Goal: Task Accomplishment & Management: Use online tool/utility

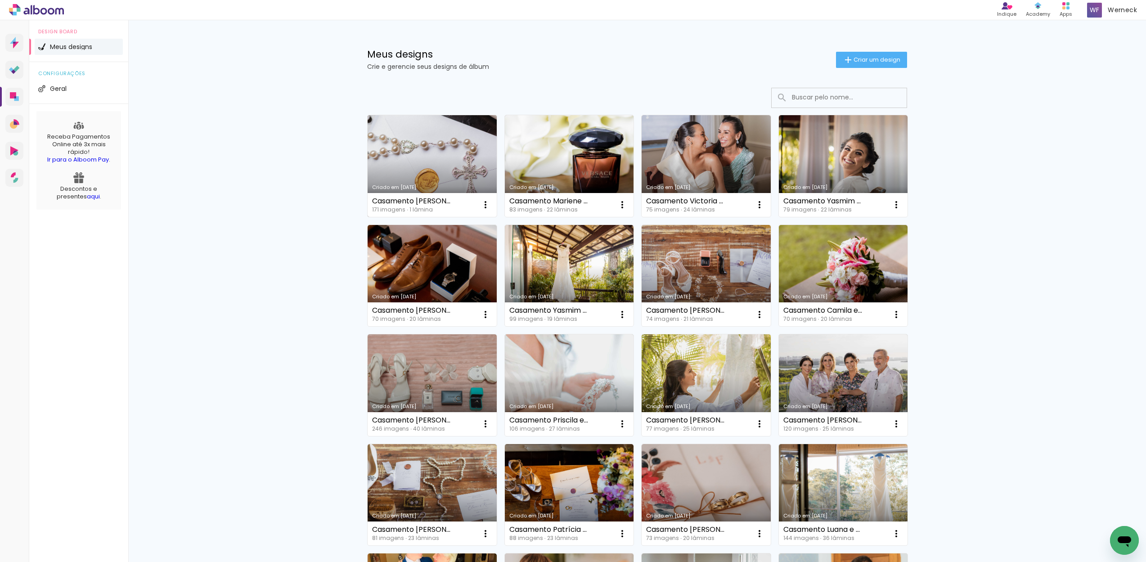
click at [452, 144] on link "Criado em [DATE]" at bounding box center [431, 166] width 129 height 102
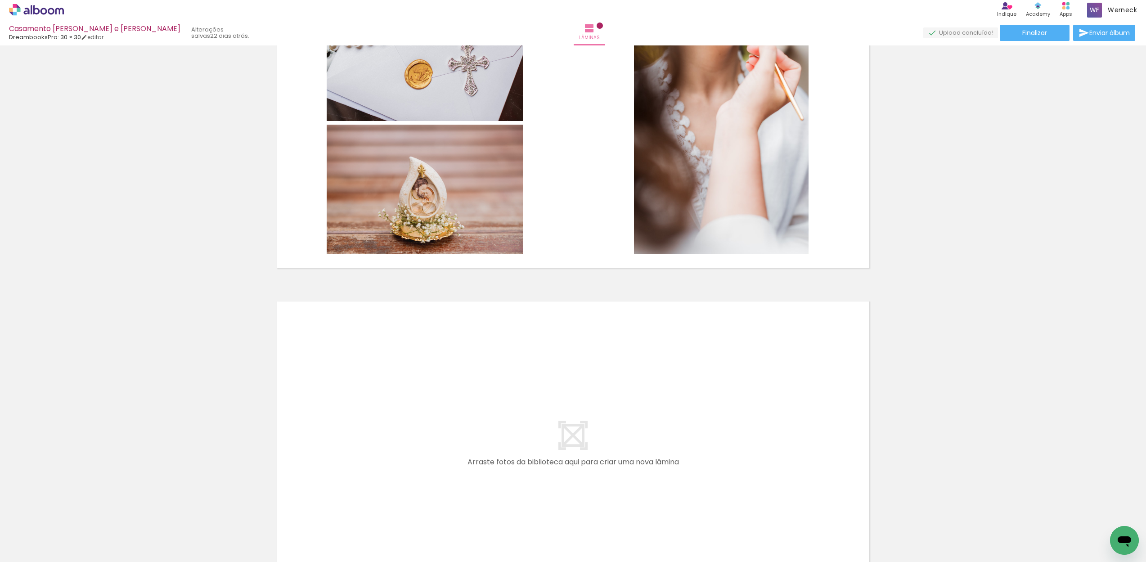
scroll to position [223, 0]
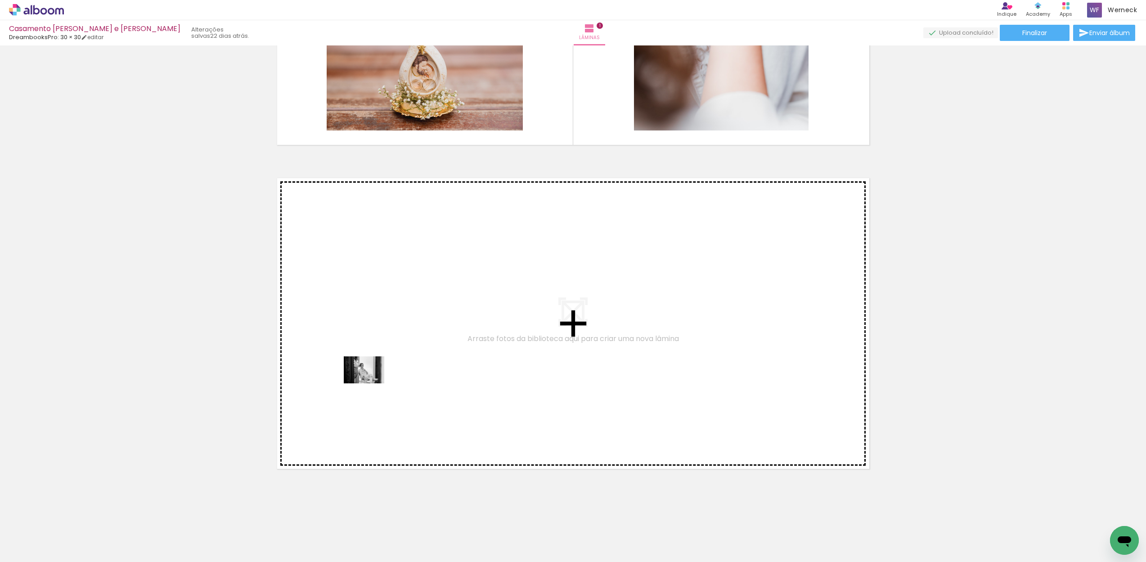
drag, startPoint x: 196, startPoint y: 524, endPoint x: 371, endPoint y: 383, distance: 224.5
click at [371, 383] on quentale-workspace at bounding box center [573, 281] width 1146 height 562
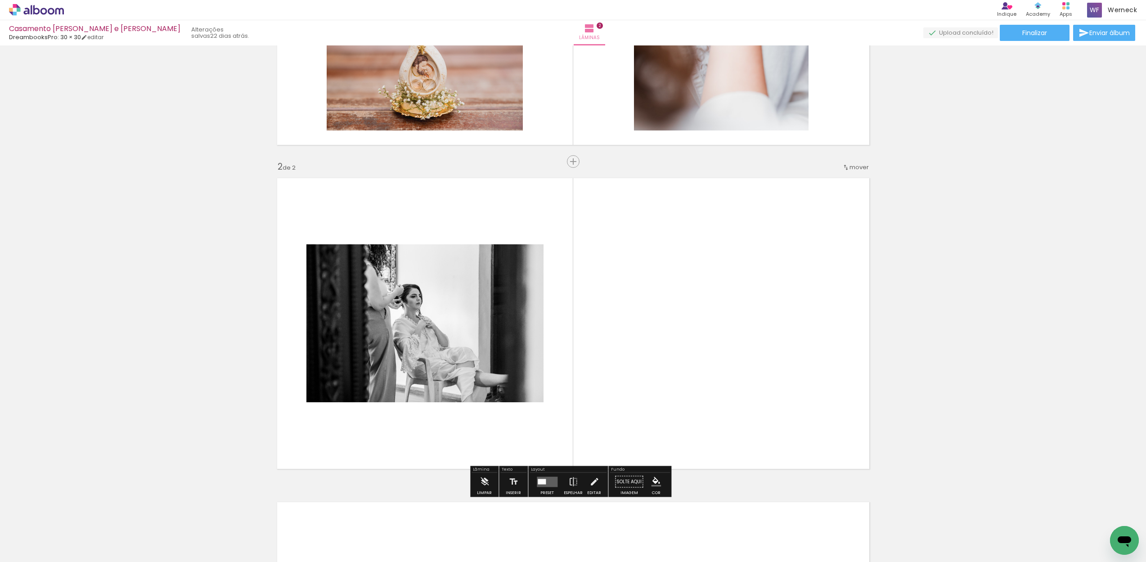
scroll to position [270, 0]
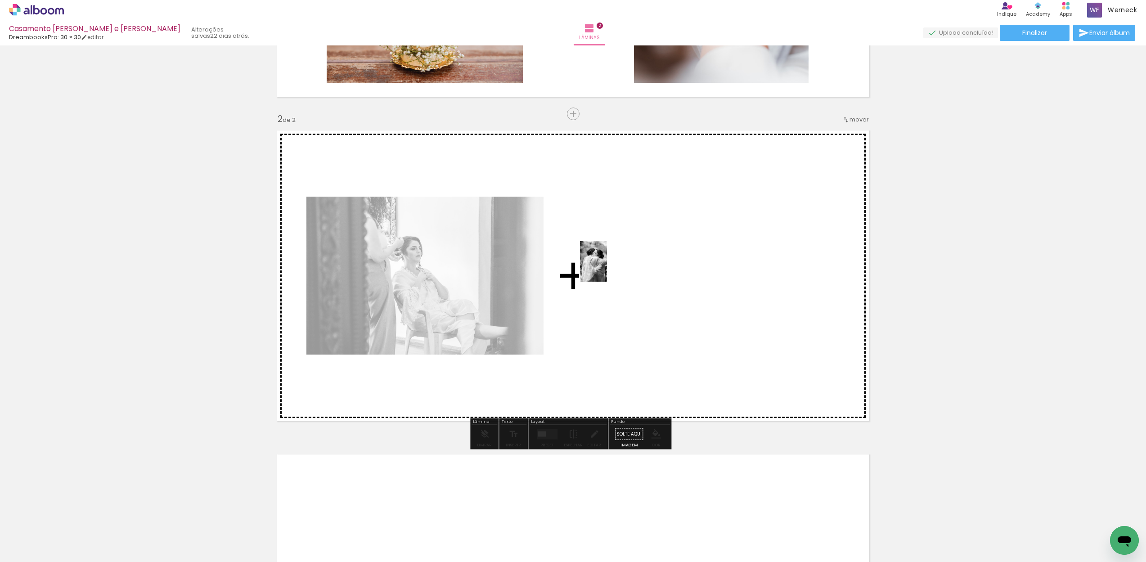
drag, startPoint x: 293, startPoint y: 527, endPoint x: 607, endPoint y: 268, distance: 407.0
click at [607, 268] on quentale-workspace at bounding box center [573, 281] width 1146 height 562
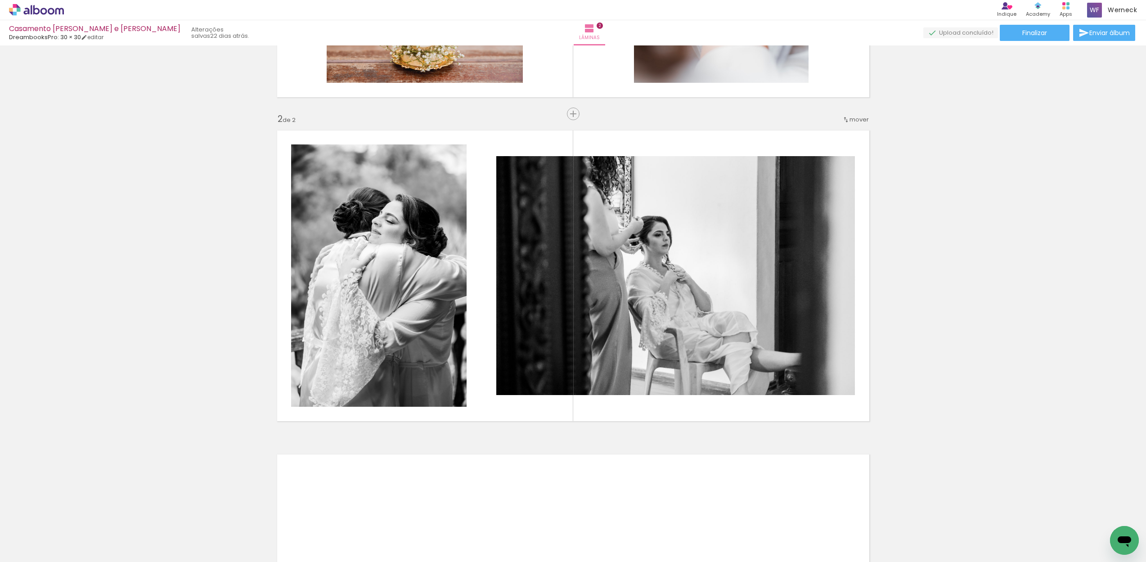
scroll to position [325, 0]
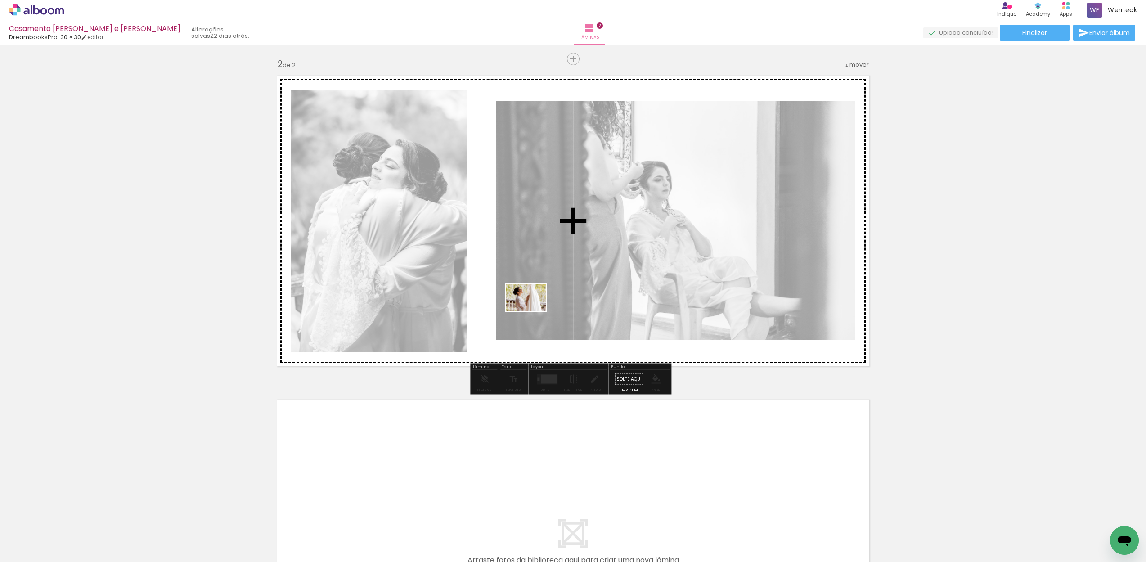
drag, startPoint x: 242, startPoint y: 531, endPoint x: 533, endPoint y: 311, distance: 364.5
click at [533, 311] on quentale-workspace at bounding box center [573, 281] width 1146 height 562
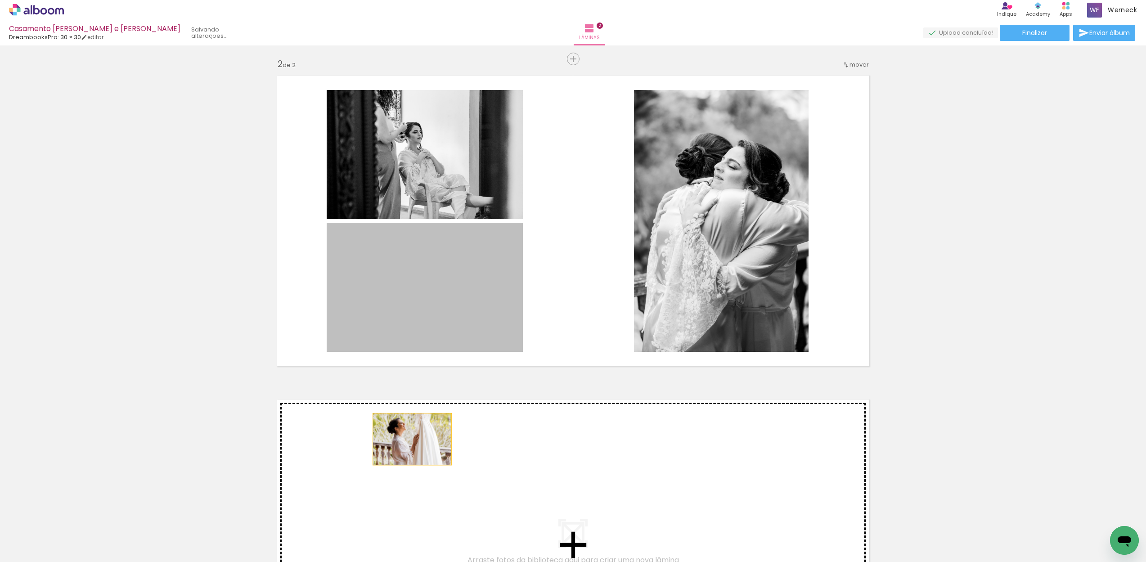
drag, startPoint x: 427, startPoint y: 296, endPoint x: 408, endPoint y: 439, distance: 143.8
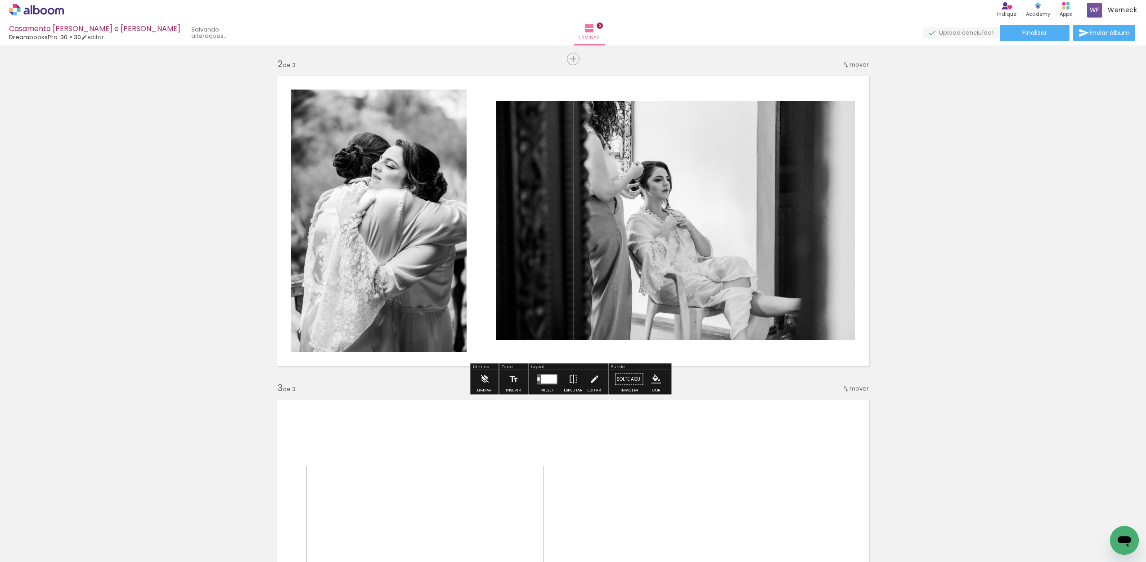
scroll to position [594, 0]
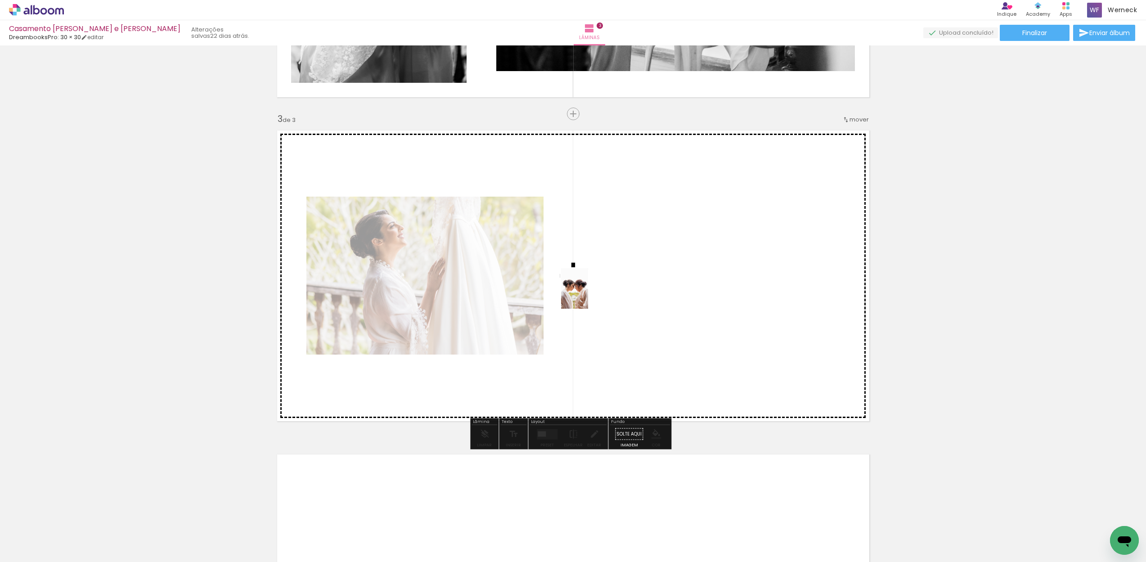
drag, startPoint x: 345, startPoint y: 537, endPoint x: 589, endPoint y: 295, distance: 343.5
click at [589, 295] on quentale-workspace at bounding box center [573, 281] width 1146 height 562
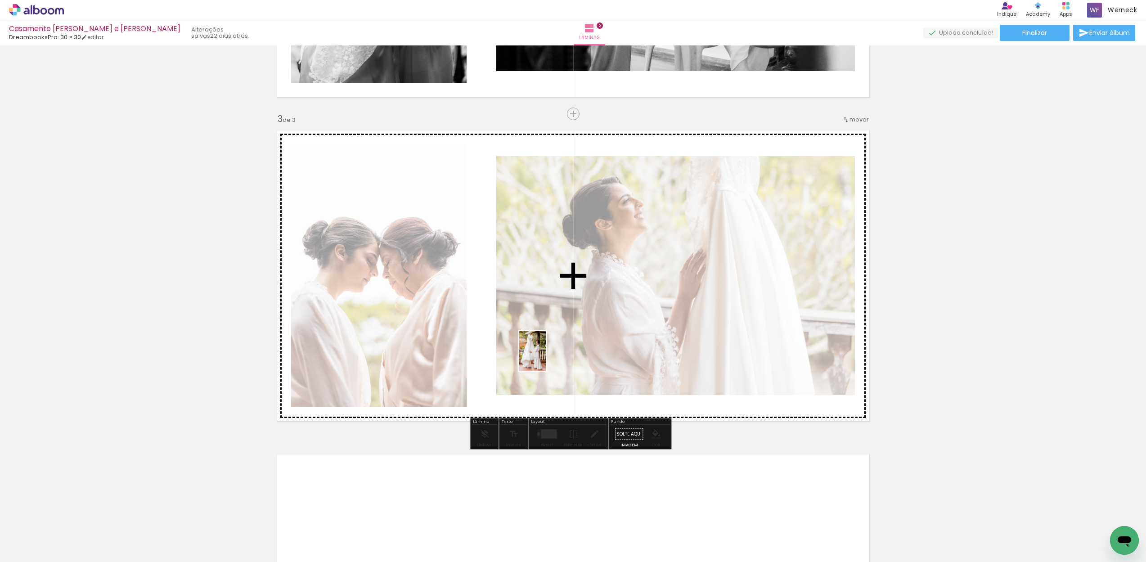
drag, startPoint x: 392, startPoint y: 539, endPoint x: 546, endPoint y: 358, distance: 238.1
click at [546, 358] on quentale-workspace at bounding box center [573, 281] width 1146 height 562
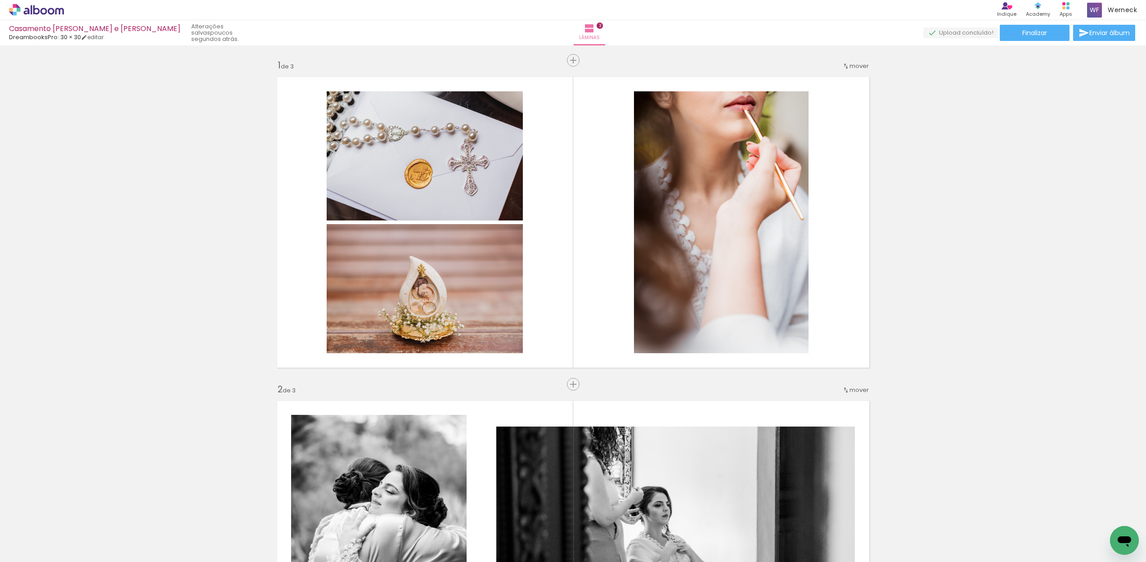
scroll to position [0, 678]
drag, startPoint x: 169, startPoint y: 559, endPoint x: 452, endPoint y: 556, distance: 282.9
click at [74, 556] on iron-horizontal-list at bounding box center [65, 534] width 18 height 56
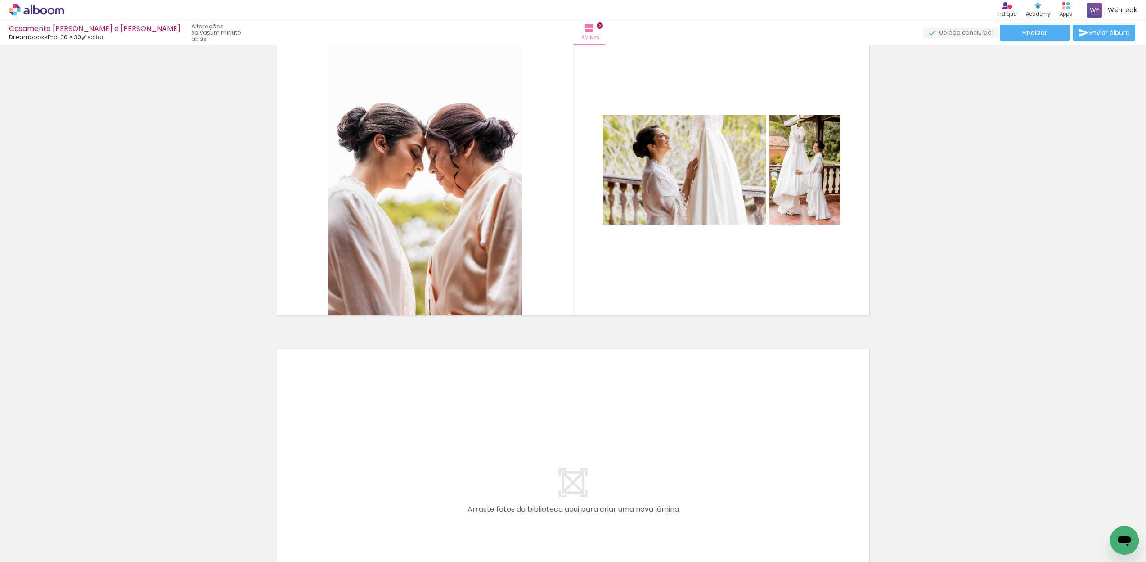
scroll to position [0, 0]
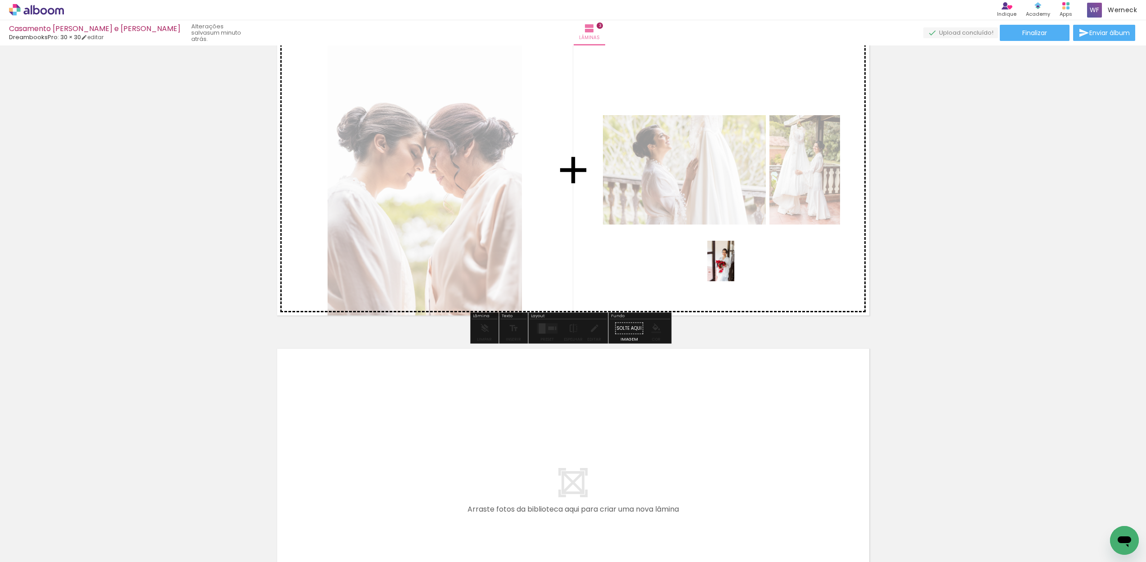
drag, startPoint x: 447, startPoint y: 526, endPoint x: 734, endPoint y: 268, distance: 386.3
click at [734, 268] on quentale-workspace at bounding box center [573, 281] width 1146 height 562
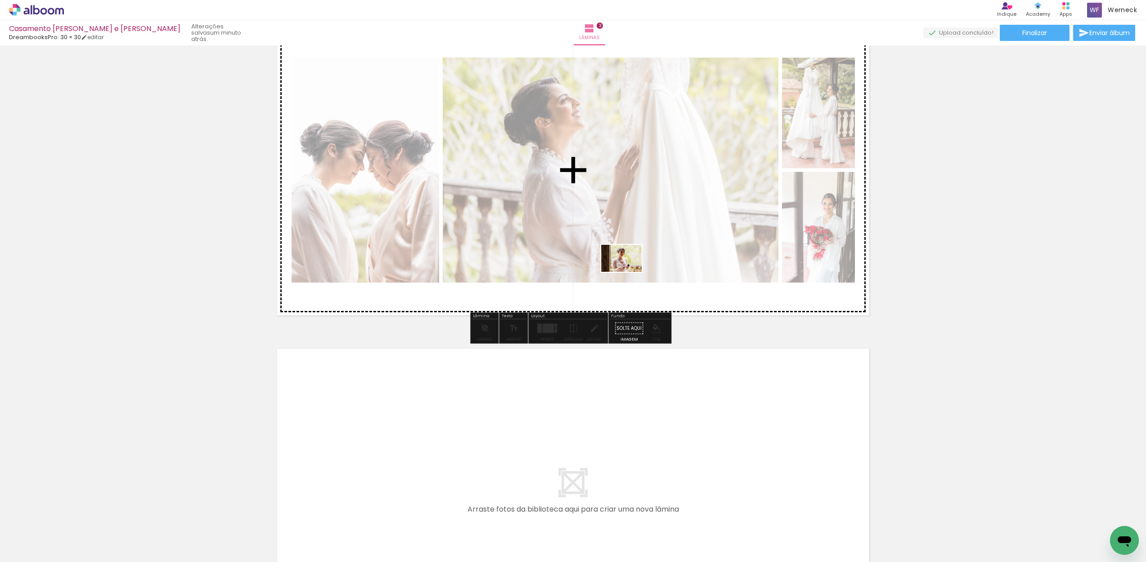
drag, startPoint x: 546, startPoint y: 535, endPoint x: 628, endPoint y: 271, distance: 277.0
click at [628, 271] on quentale-workspace at bounding box center [573, 281] width 1146 height 562
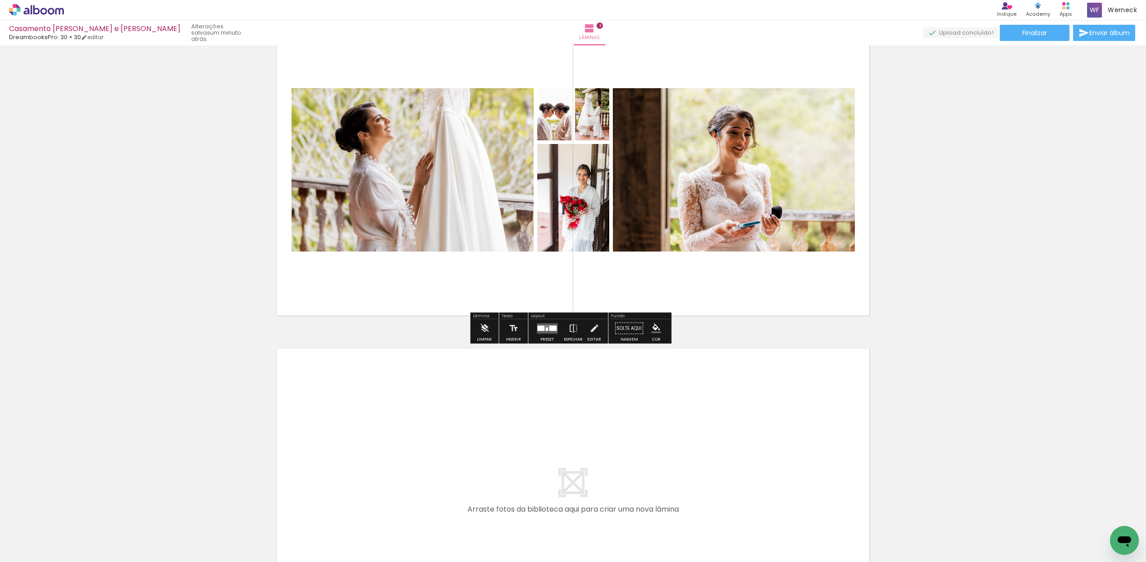
scroll to position [712, 0]
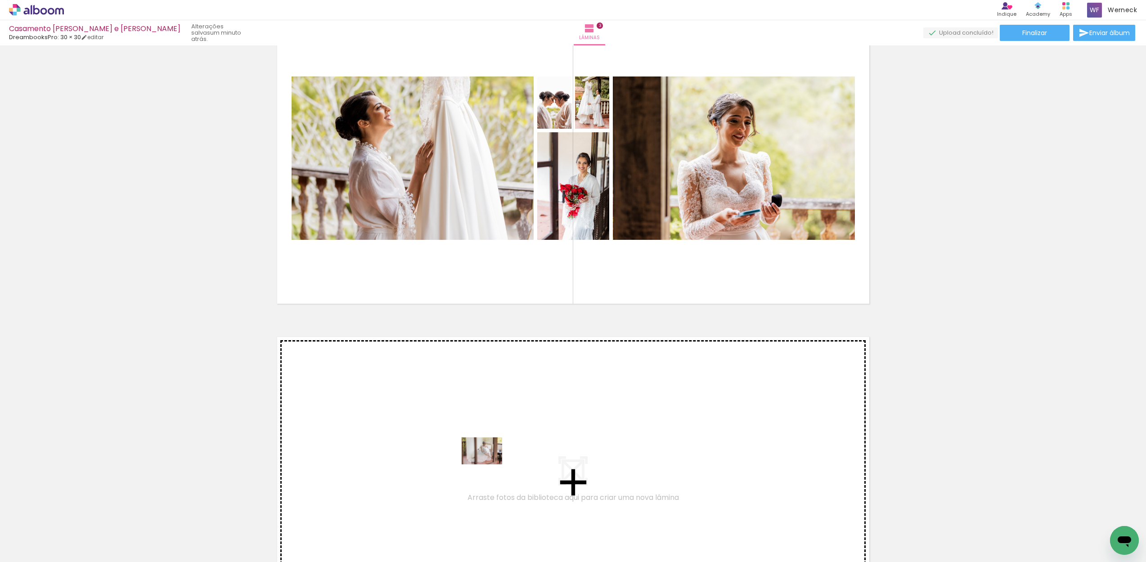
drag, startPoint x: 600, startPoint y: 537, endPoint x: 483, endPoint y: 461, distance: 139.5
click at [483, 461] on quentale-workspace at bounding box center [573, 281] width 1146 height 562
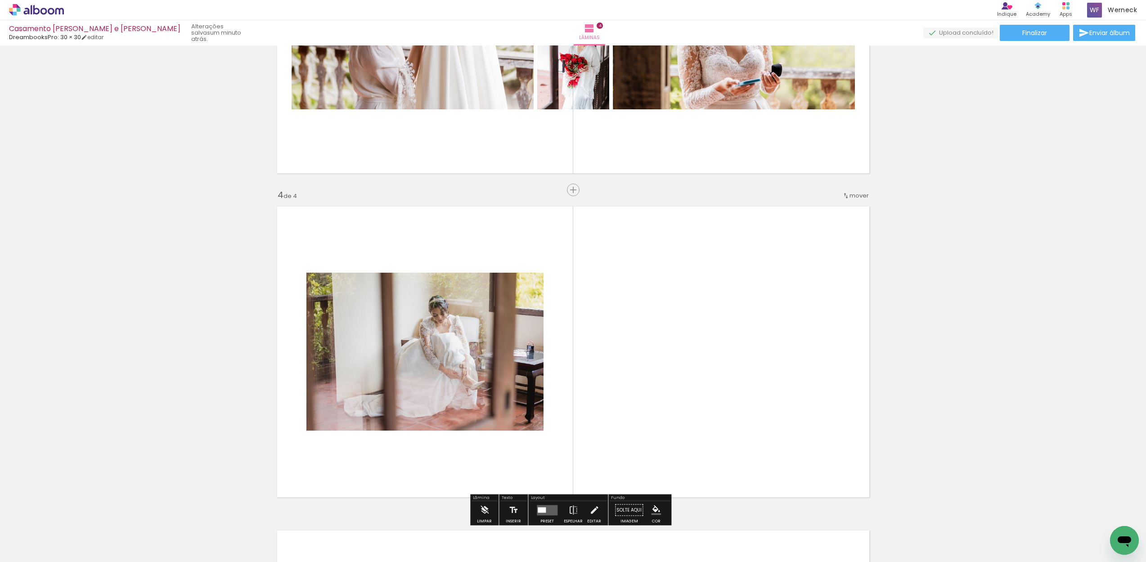
scroll to position [918, 0]
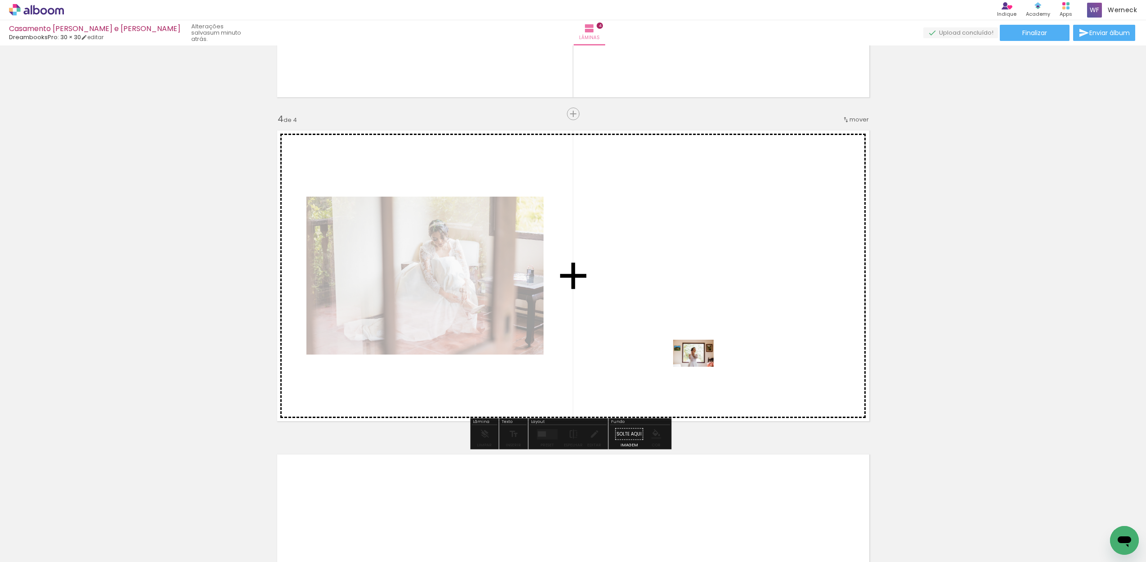
drag, startPoint x: 651, startPoint y: 541, endPoint x: 700, endPoint y: 367, distance: 180.7
click at [700, 367] on quentale-workspace at bounding box center [573, 281] width 1146 height 562
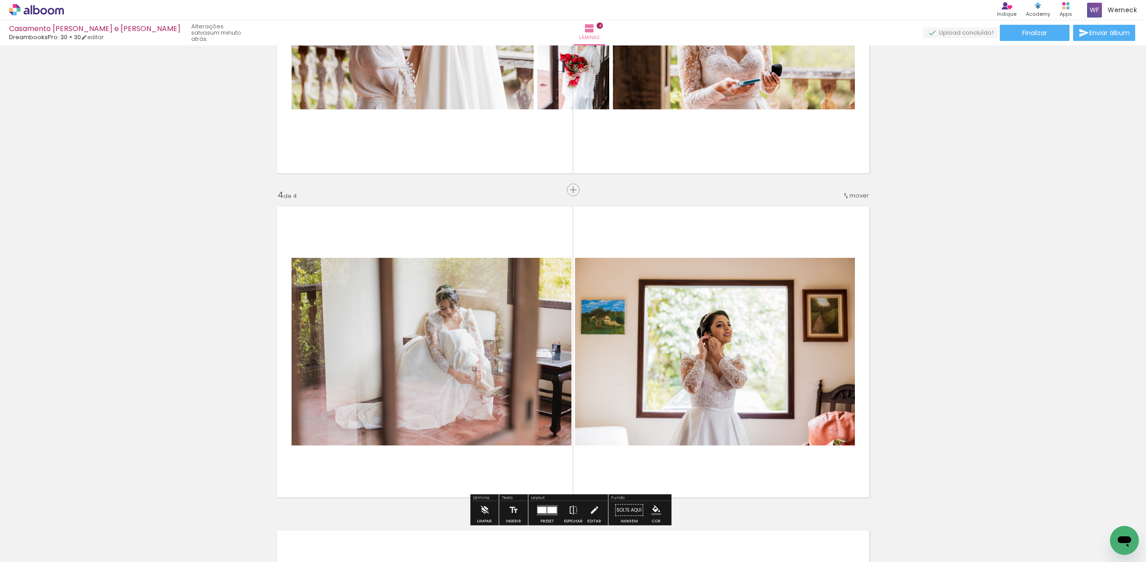
scroll to position [661, 0]
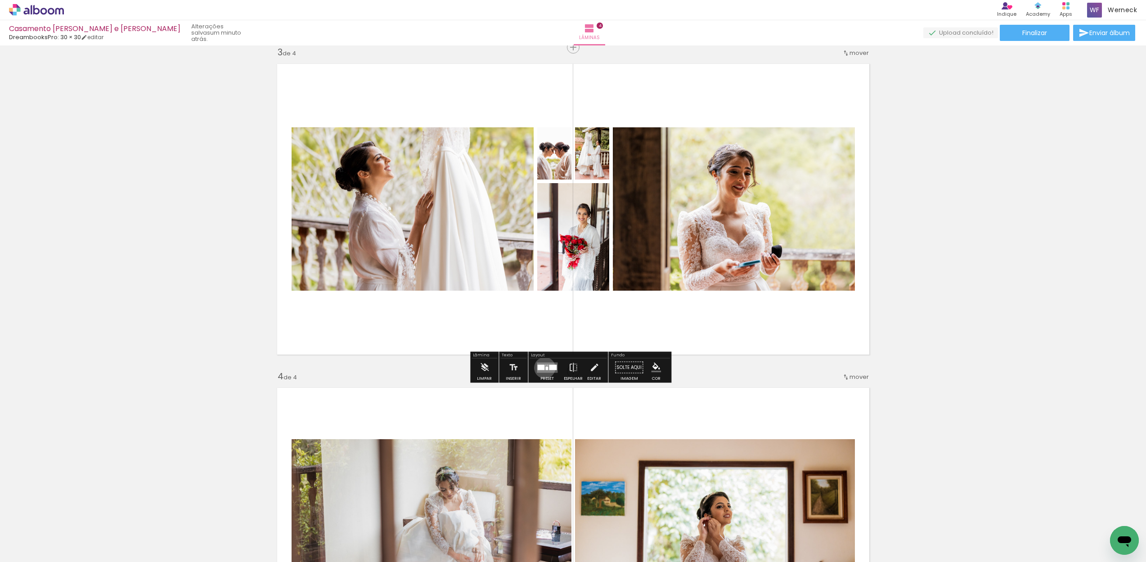
click at [542, 367] on div at bounding box center [540, 366] width 7 height 5
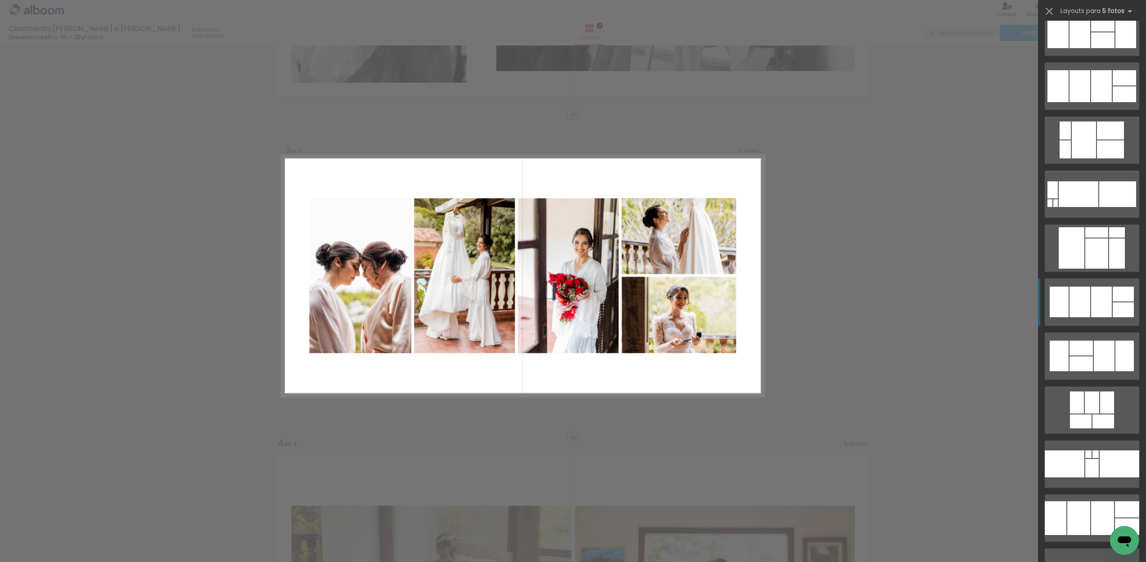
scroll to position [1046, 0]
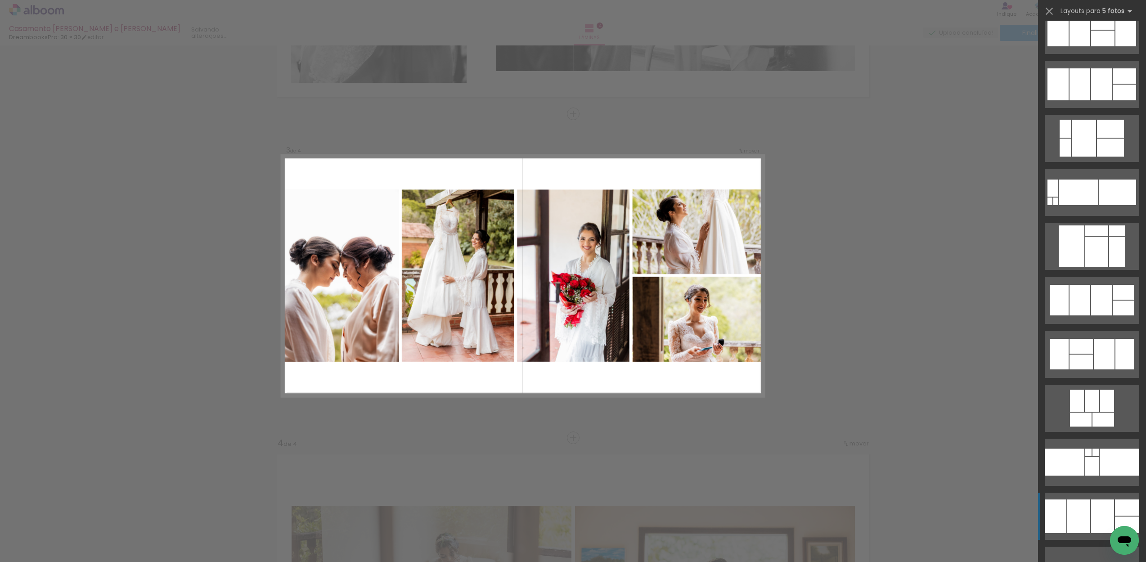
click at [1082, 506] on div at bounding box center [1078, 516] width 23 height 34
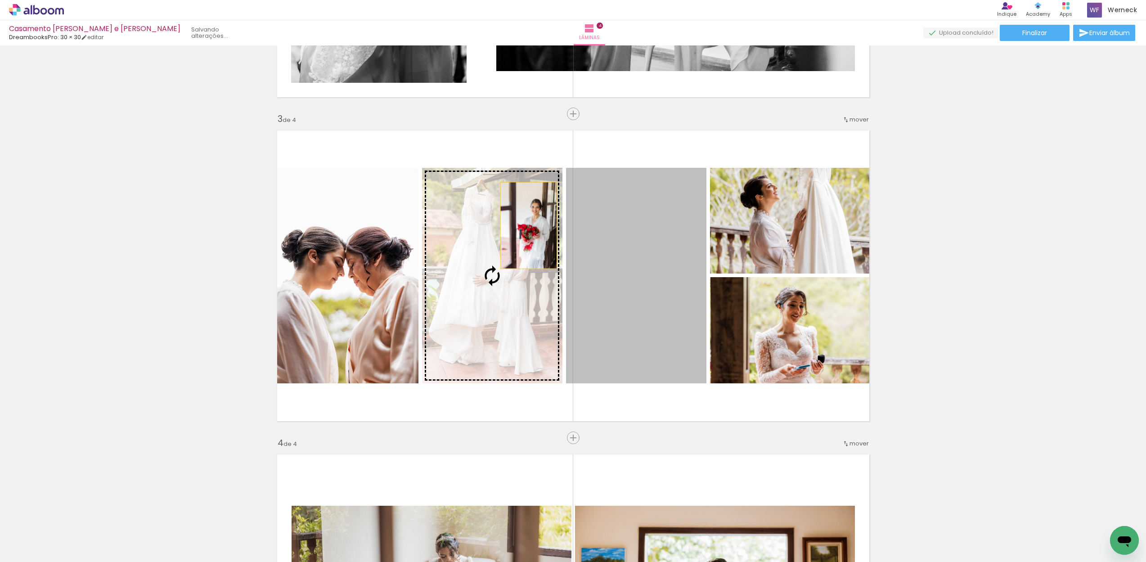
drag, startPoint x: 631, startPoint y: 230, endPoint x: 525, endPoint y: 225, distance: 106.7
click at [0, 0] on slot at bounding box center [0, 0] width 0 height 0
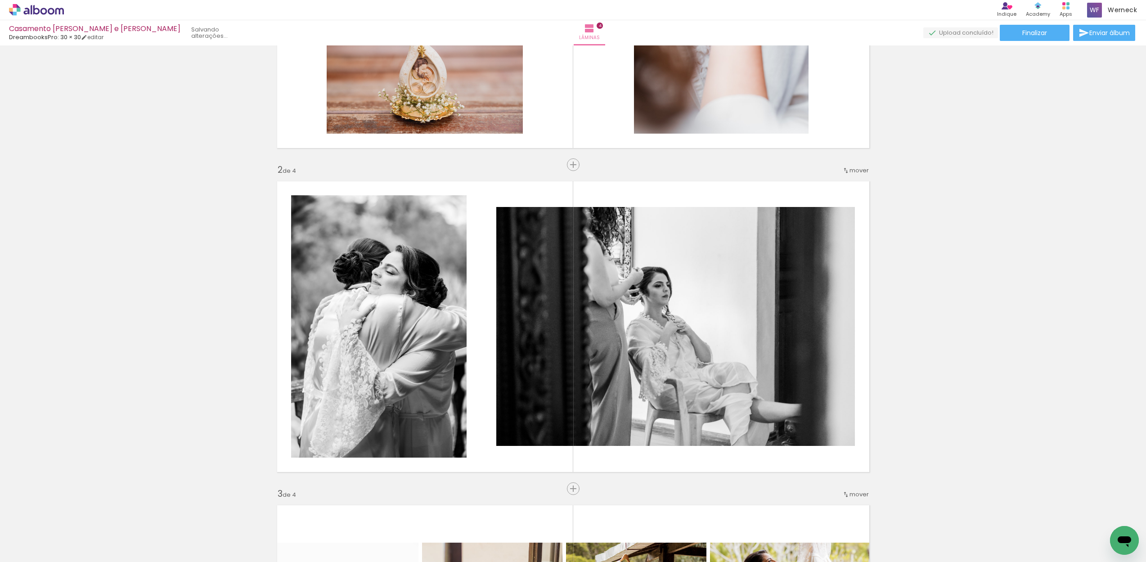
scroll to position [294, 0]
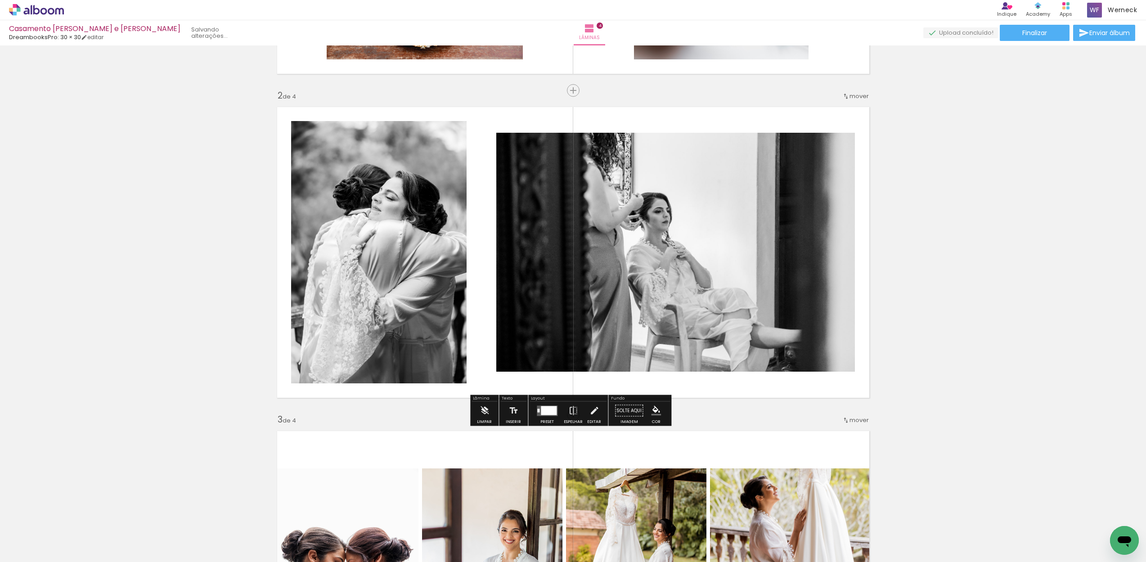
click at [541, 409] on div at bounding box center [549, 410] width 16 height 9
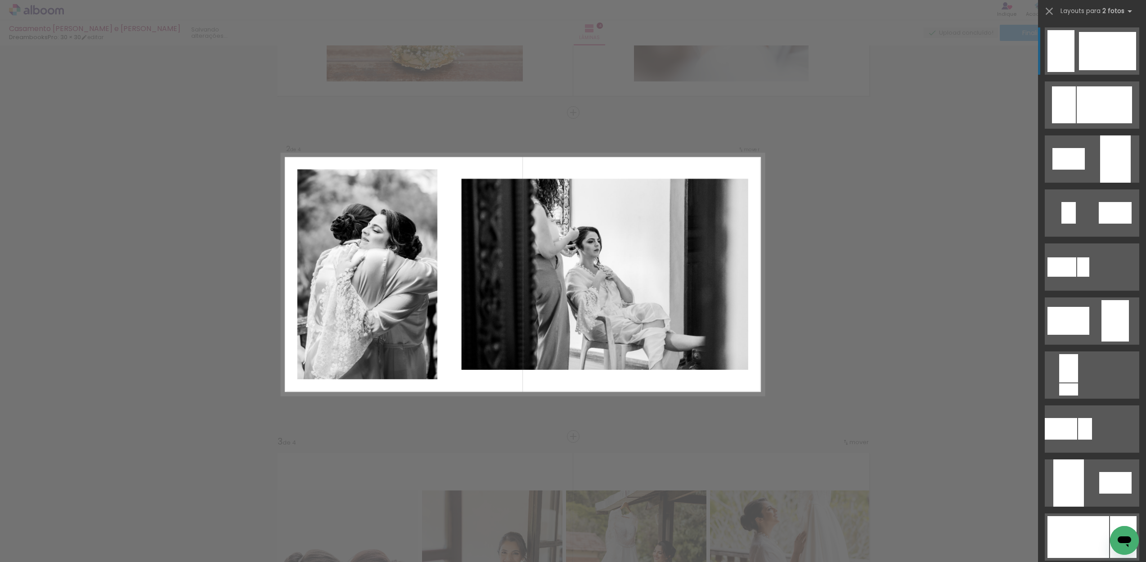
scroll to position [270, 0]
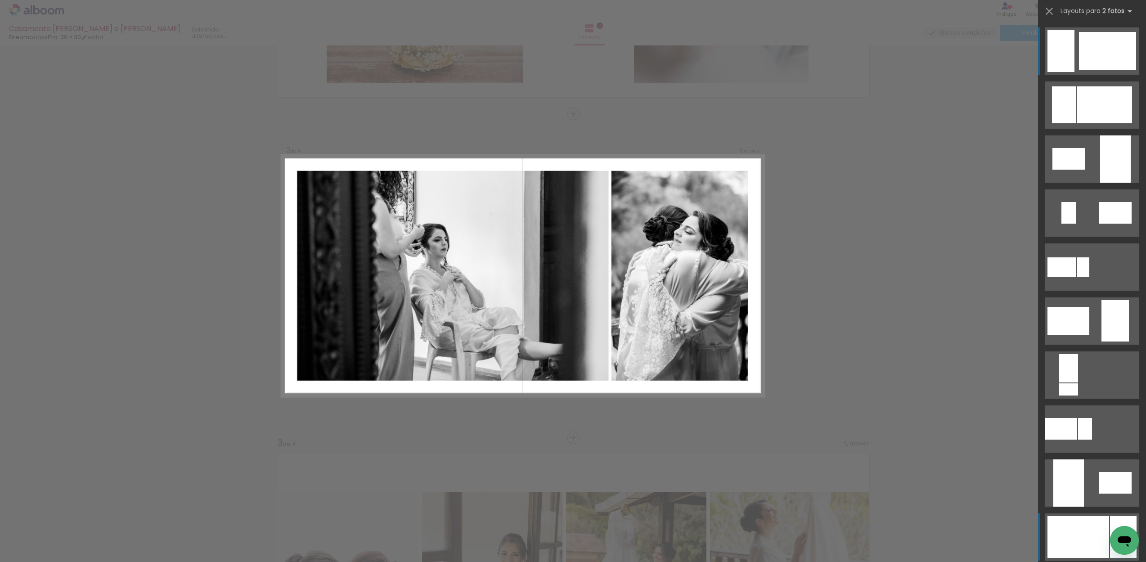
click at [1087, 532] on div at bounding box center [1078, 537] width 62 height 42
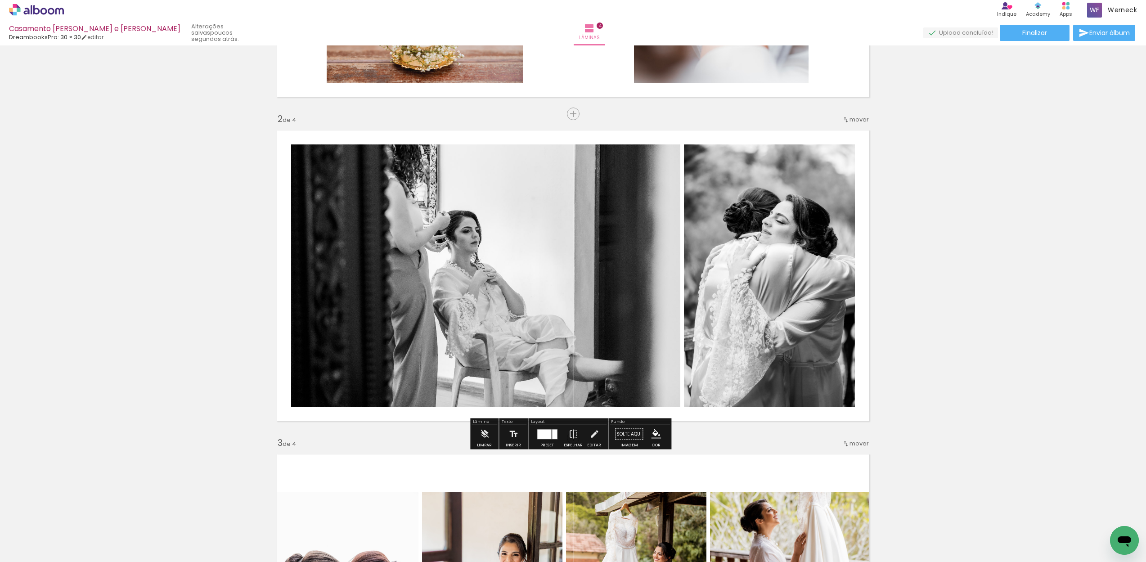
scroll to position [0, 0]
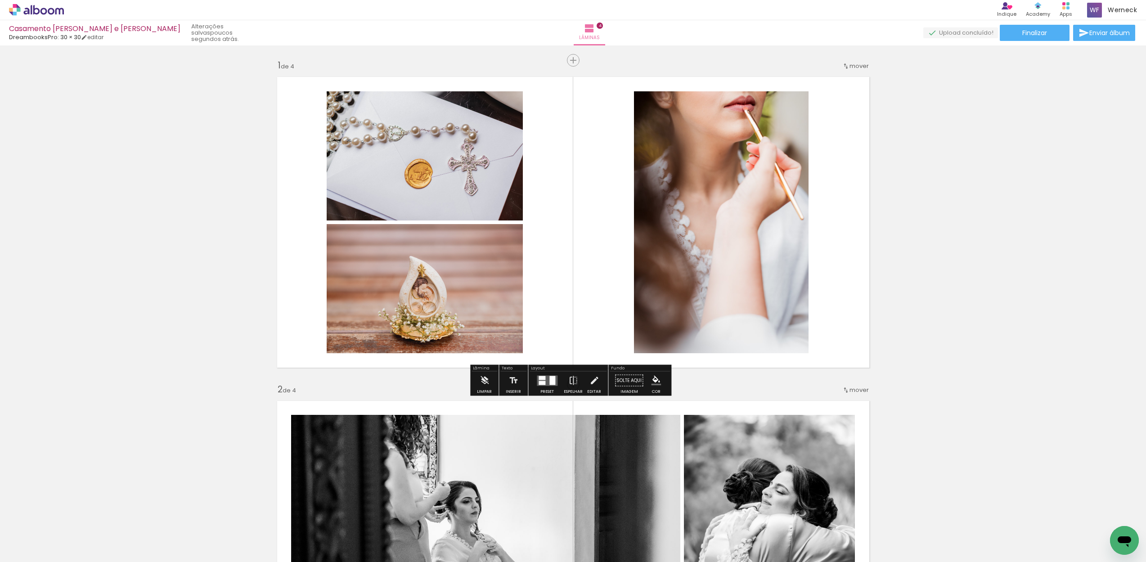
click at [544, 381] on quentale-layouter at bounding box center [547, 380] width 21 height 10
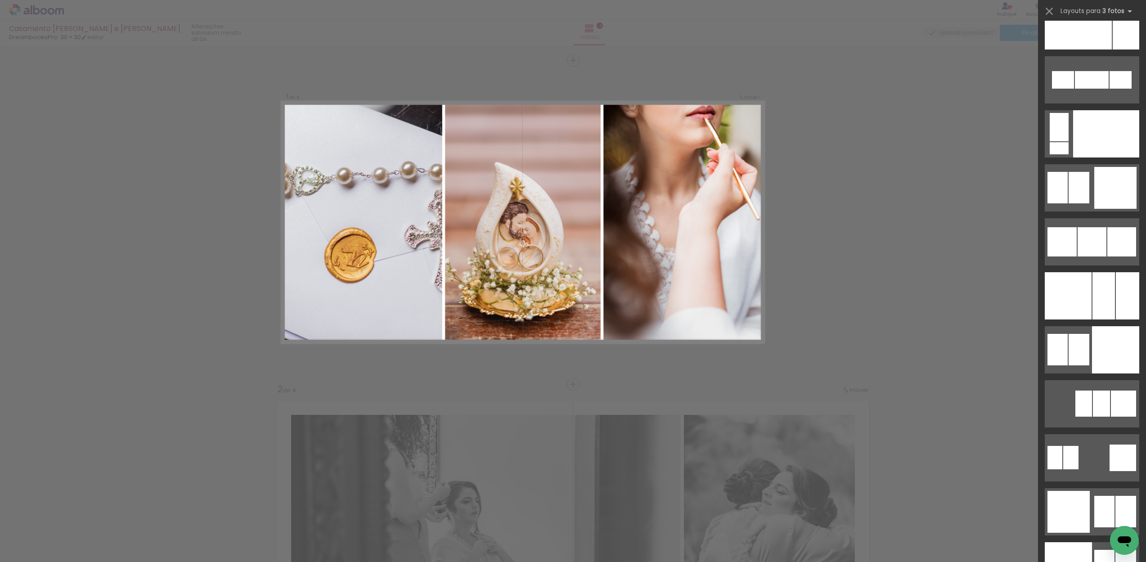
scroll to position [7570, 0]
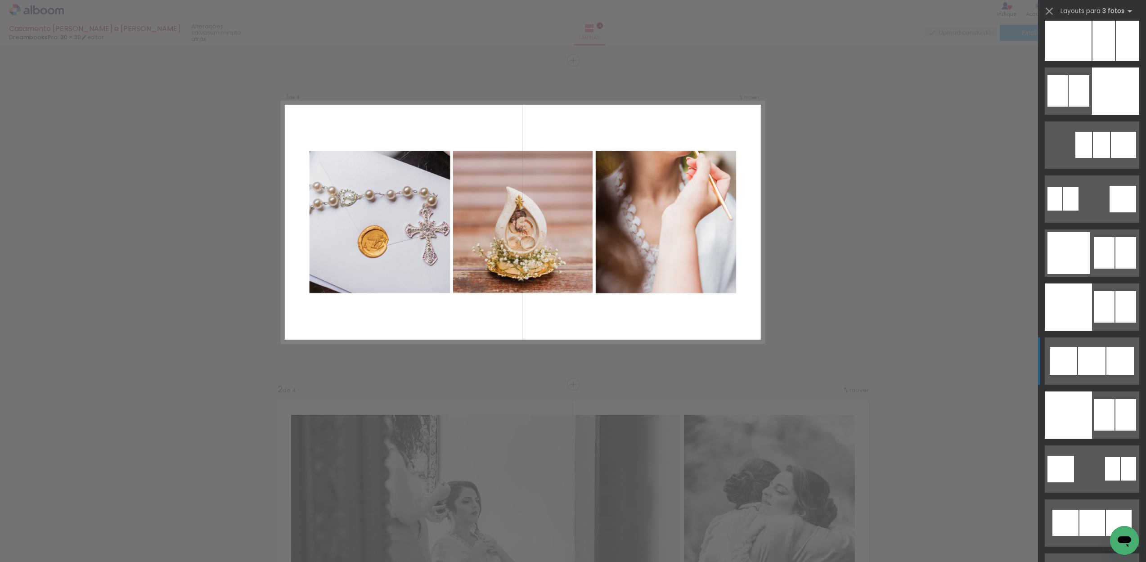
click at [1078, 364] on div at bounding box center [1091, 361] width 27 height 28
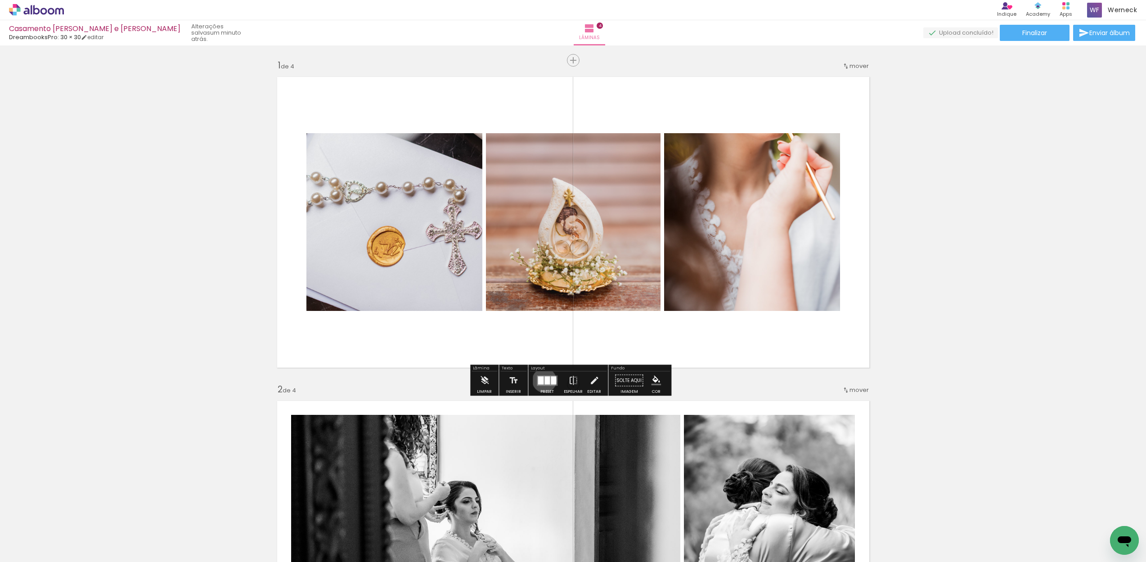
click at [542, 380] on quentale-layouter at bounding box center [547, 380] width 21 height 10
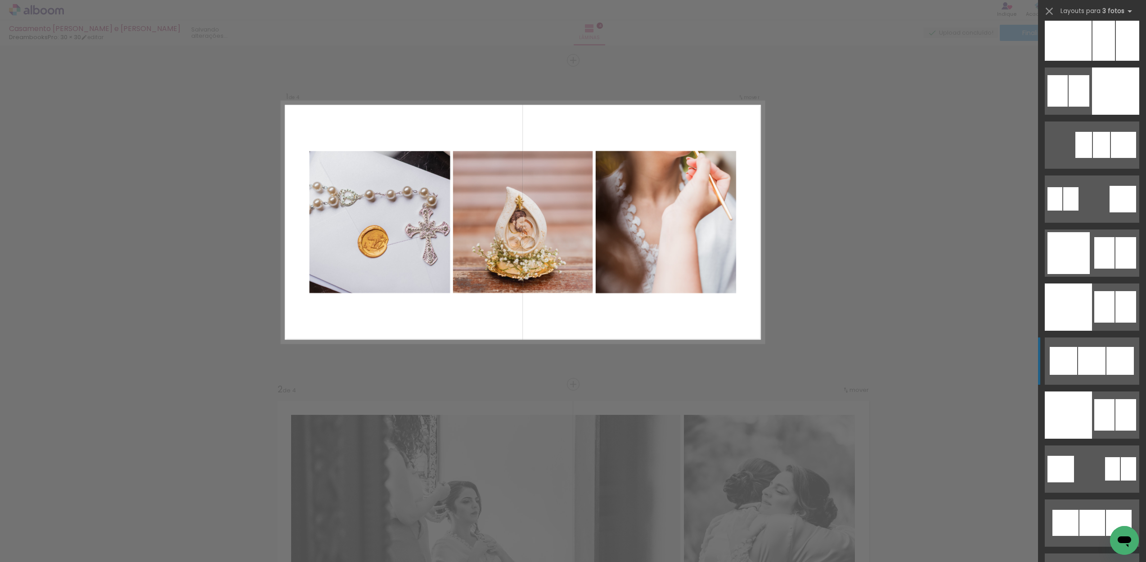
scroll to position [7880, 0]
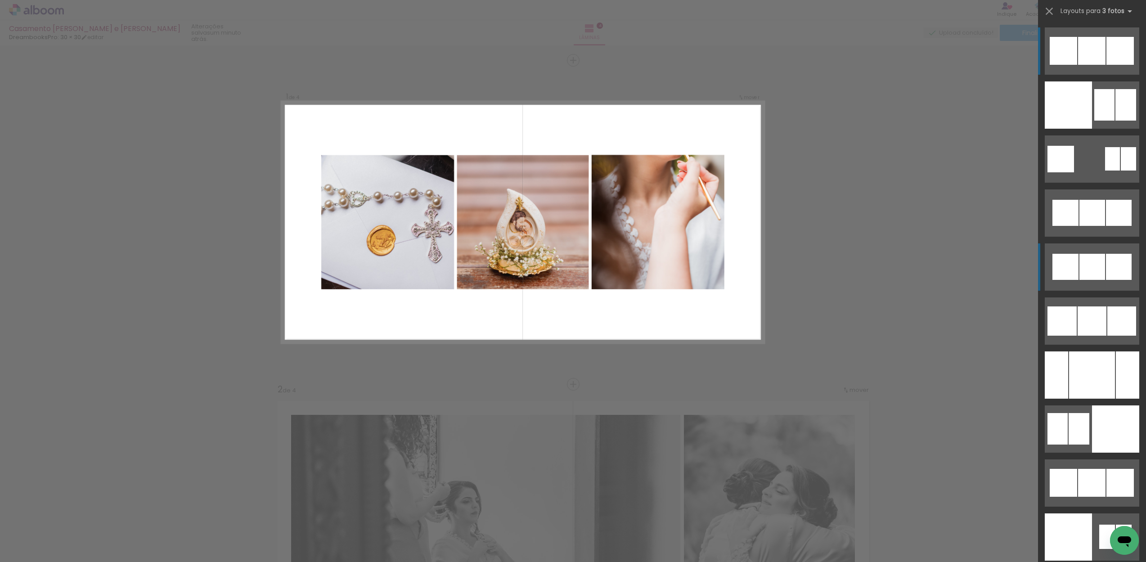
click at [1084, 264] on div at bounding box center [1092, 267] width 26 height 26
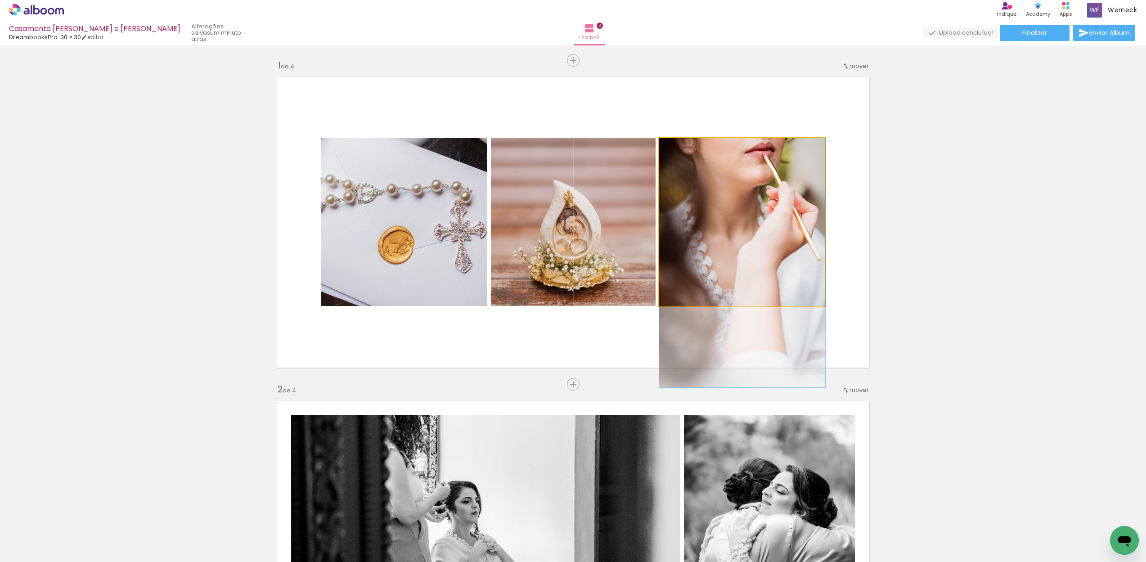
drag, startPoint x: 777, startPoint y: 261, endPoint x: 771, endPoint y: 302, distance: 41.3
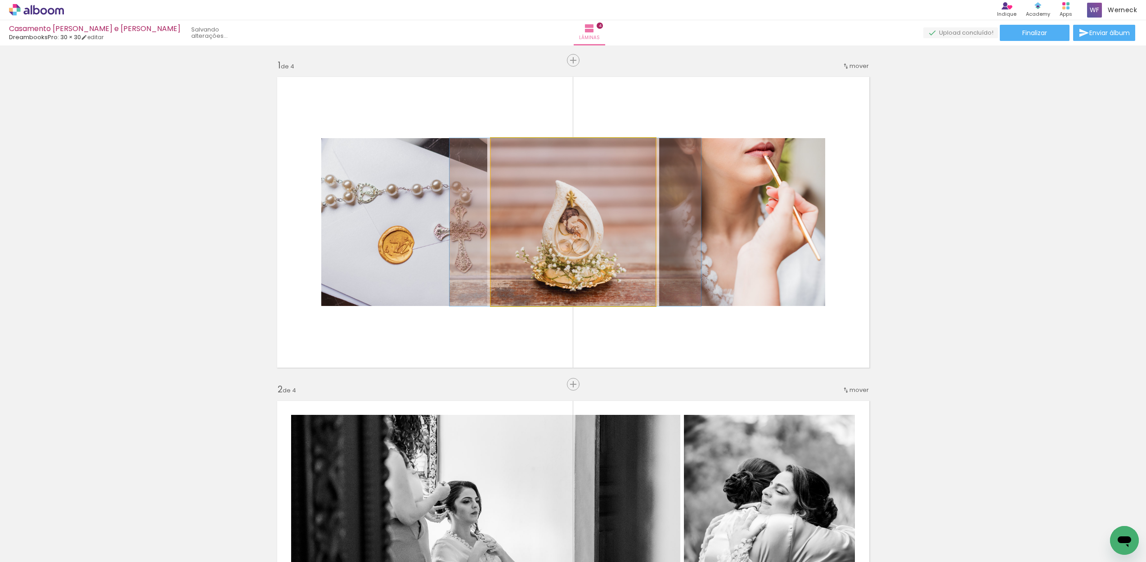
drag, startPoint x: 602, startPoint y: 233, endPoint x: 604, endPoint y: 228, distance: 5.4
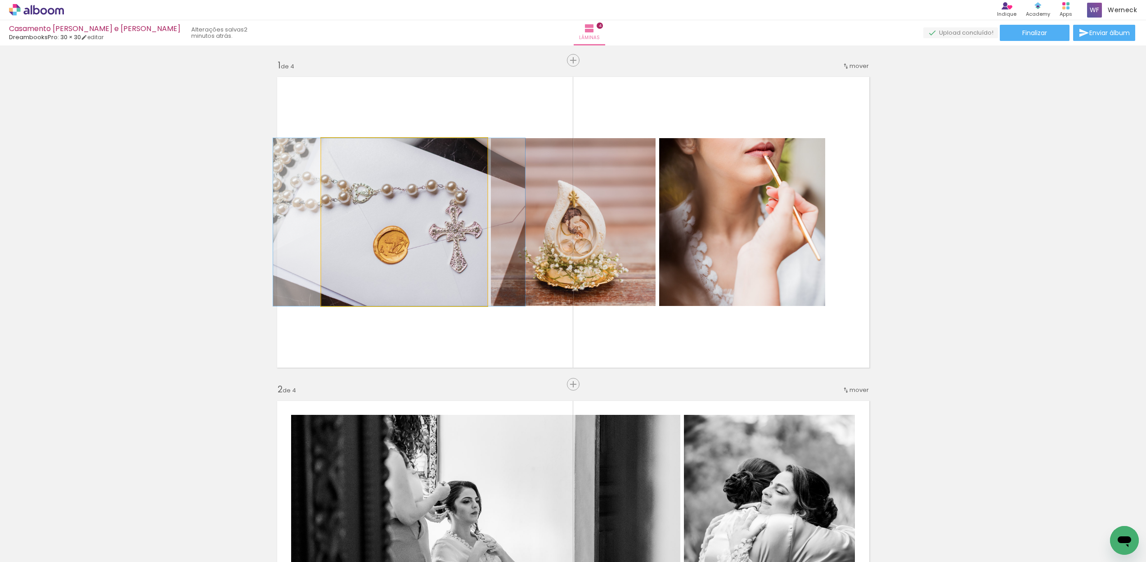
drag, startPoint x: 430, startPoint y: 250, endPoint x: 425, endPoint y: 249, distance: 5.0
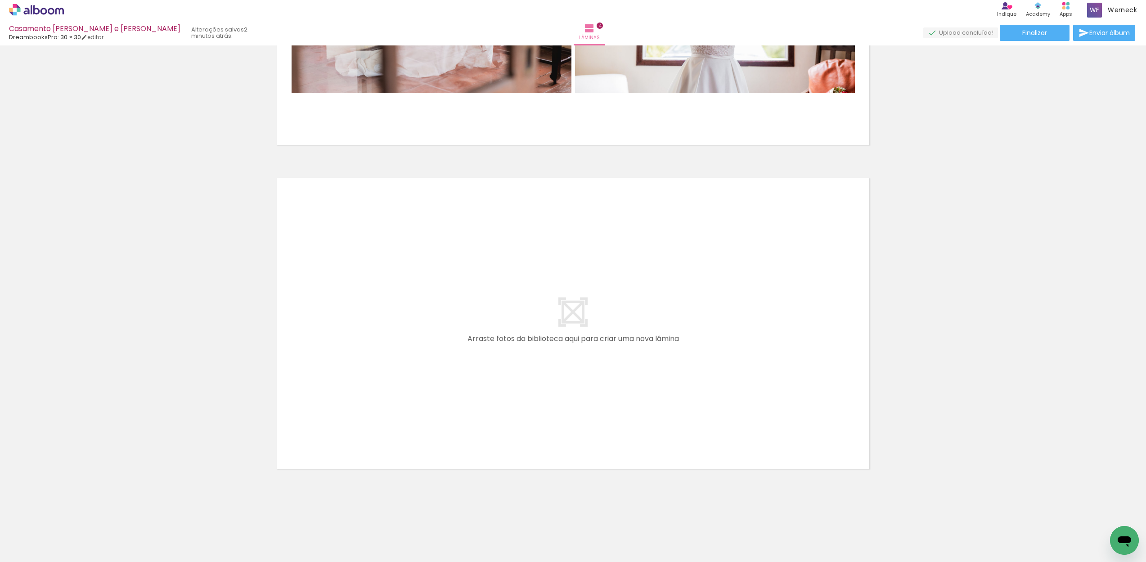
scroll to position [0, 574]
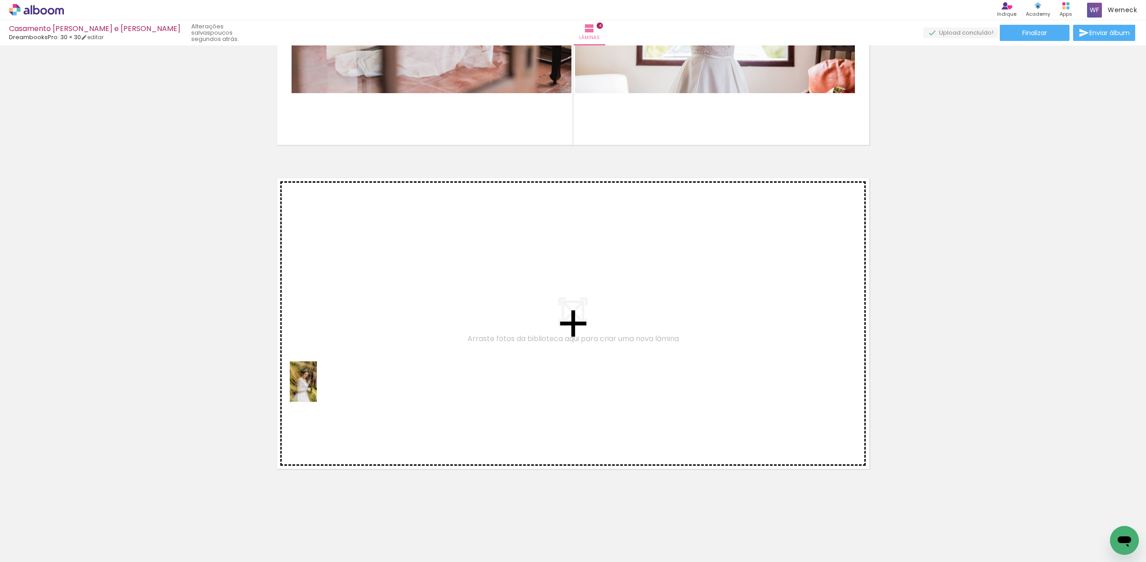
drag, startPoint x: 232, startPoint y: 509, endPoint x: 317, endPoint y: 388, distance: 147.6
click at [317, 388] on quentale-workspace at bounding box center [573, 281] width 1146 height 562
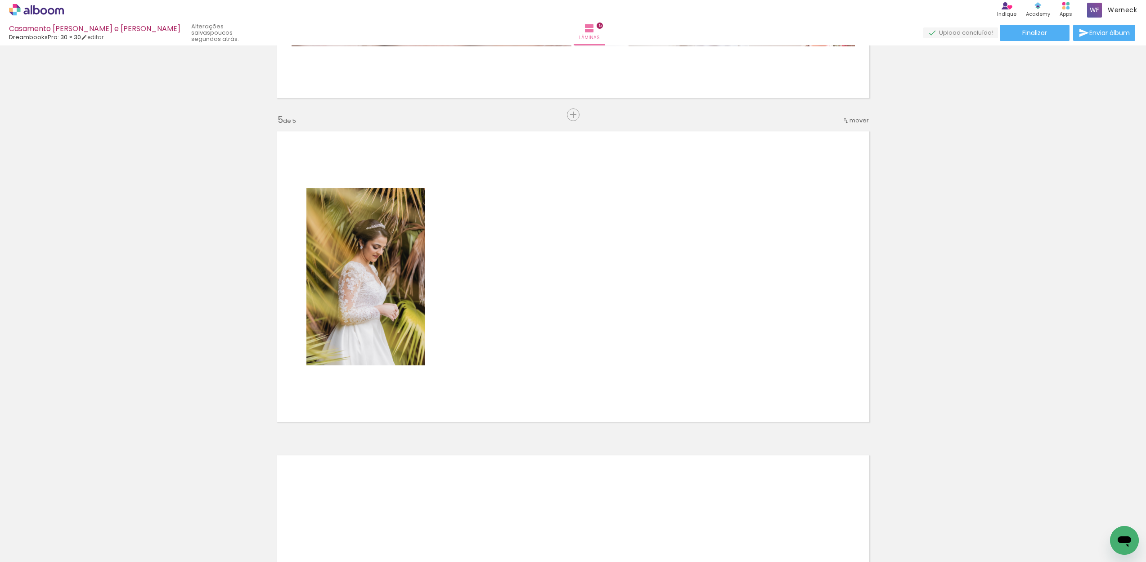
scroll to position [1242, 0]
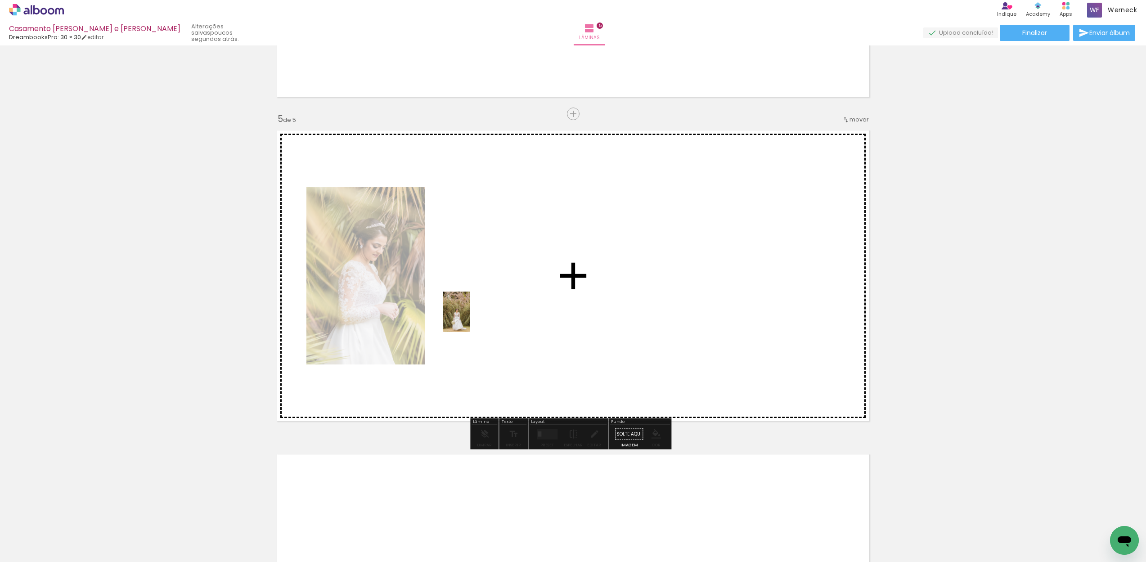
drag, startPoint x: 375, startPoint y: 537, endPoint x: 470, endPoint y: 318, distance: 237.9
click at [470, 318] on quentale-workspace at bounding box center [573, 281] width 1146 height 562
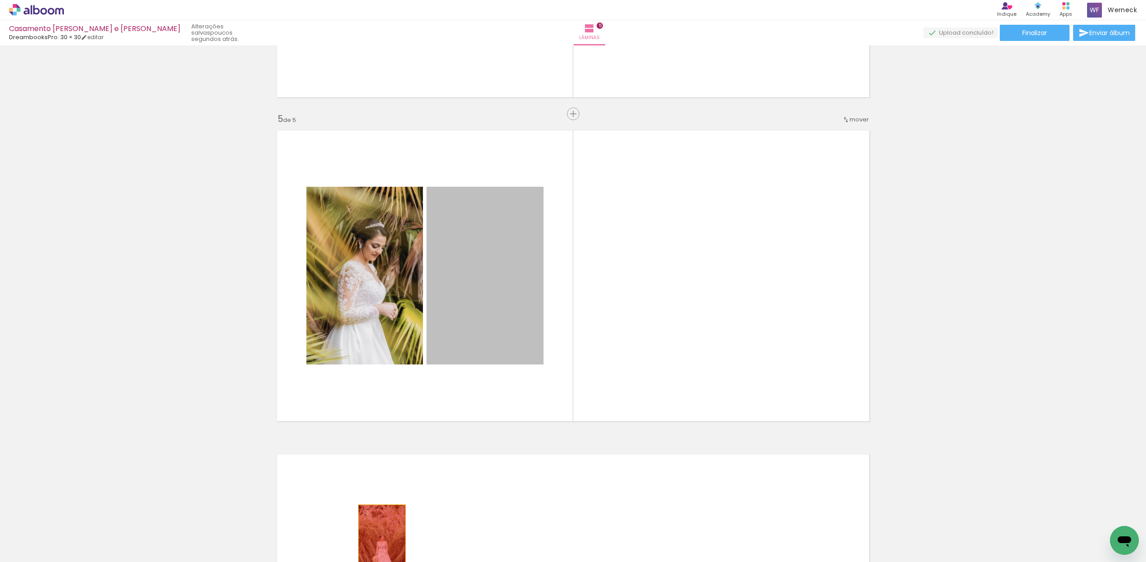
drag, startPoint x: 484, startPoint y: 313, endPoint x: 378, endPoint y: 540, distance: 250.9
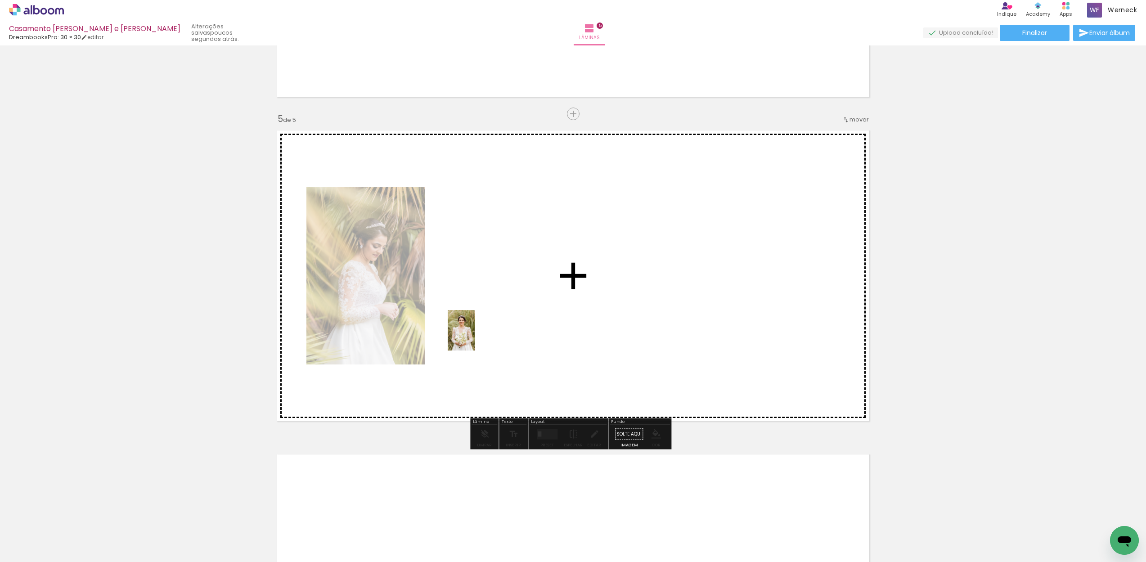
drag, startPoint x: 327, startPoint y: 537, endPoint x: 474, endPoint y: 337, distance: 248.6
click at [474, 337] on quentale-workspace at bounding box center [573, 281] width 1146 height 562
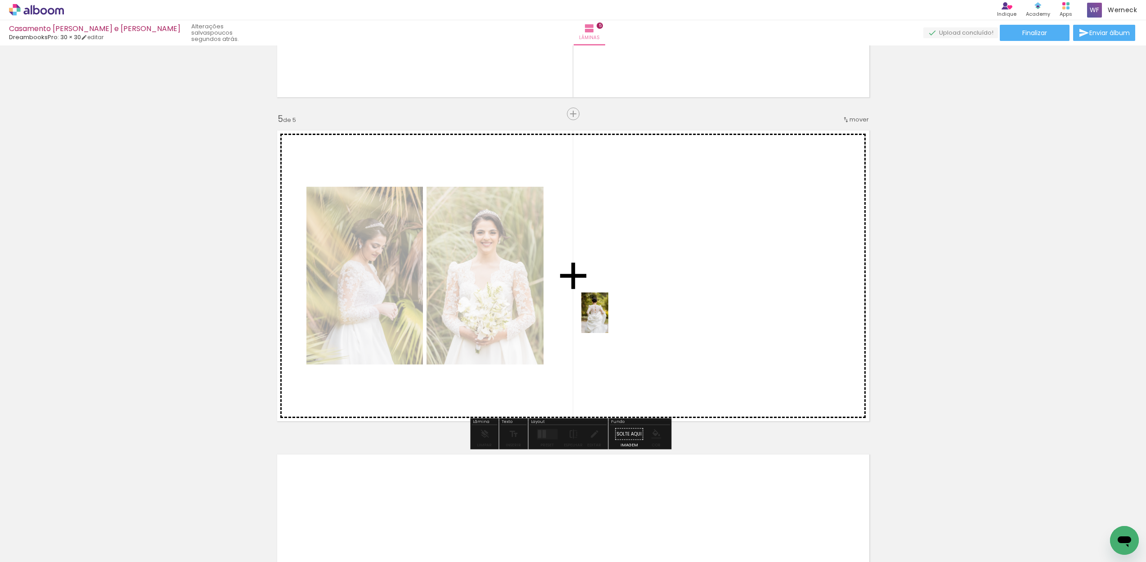
drag, startPoint x: 420, startPoint y: 543, endPoint x: 608, endPoint y: 319, distance: 292.4
click at [608, 319] on quentale-workspace at bounding box center [573, 281] width 1146 height 562
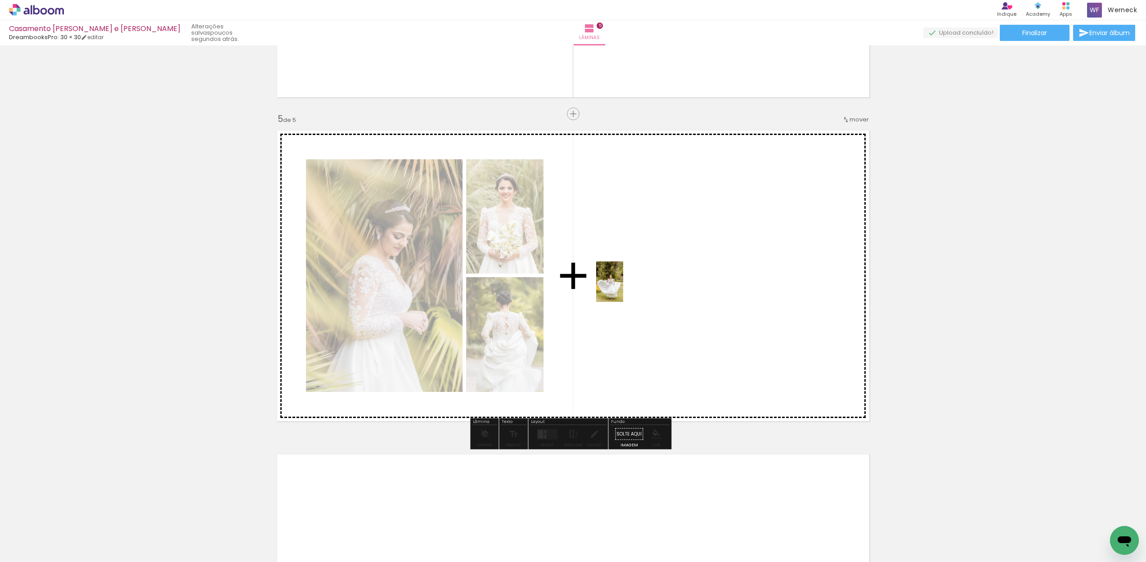
drag, startPoint x: 125, startPoint y: 524, endPoint x: 623, endPoint y: 288, distance: 551.4
click at [623, 288] on quentale-workspace at bounding box center [573, 281] width 1146 height 562
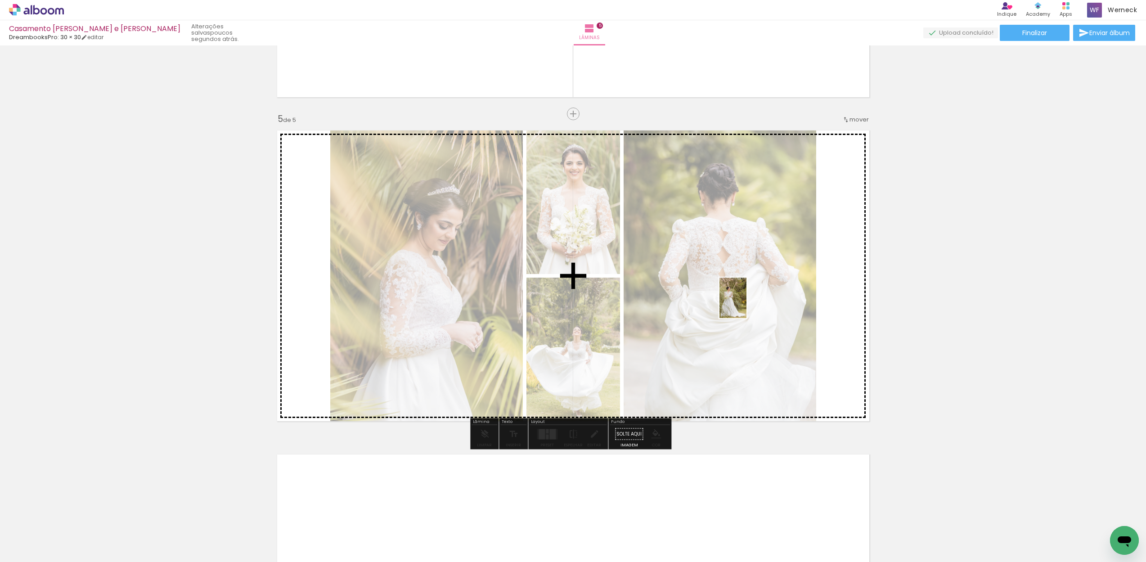
drag, startPoint x: 278, startPoint y: 528, endPoint x: 746, endPoint y: 304, distance: 518.6
click at [746, 304] on quentale-workspace at bounding box center [573, 281] width 1146 height 562
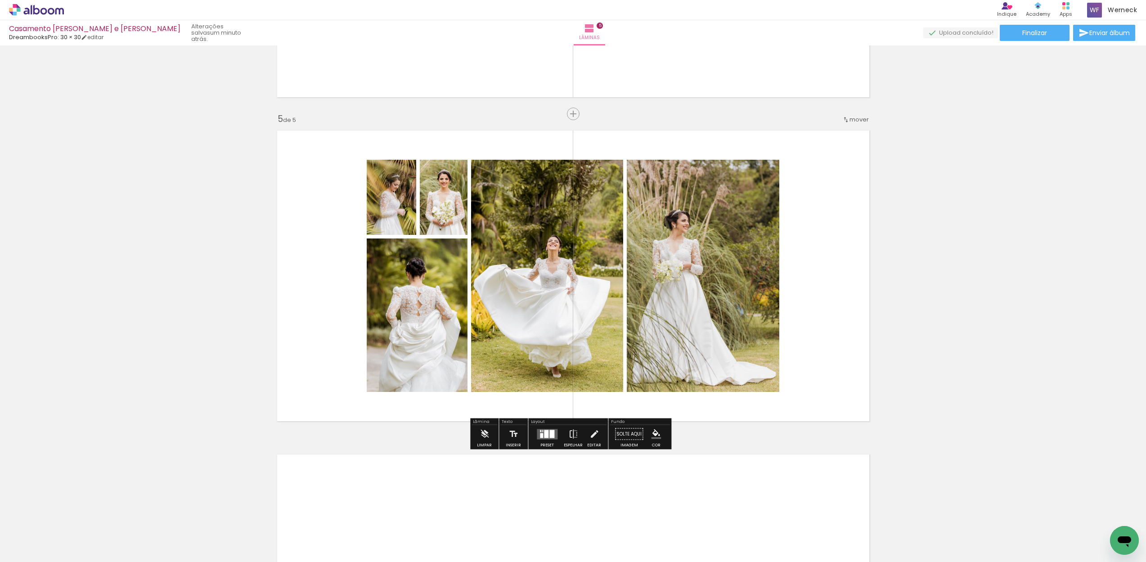
click at [546, 436] on div at bounding box center [546, 434] width 4 height 8
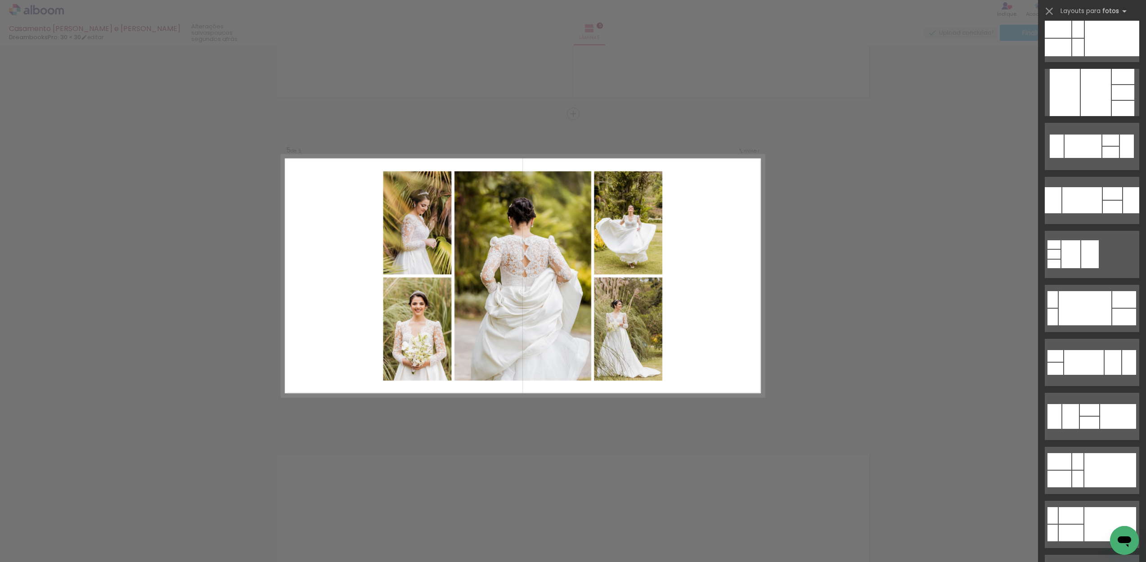
scroll to position [9388, 0]
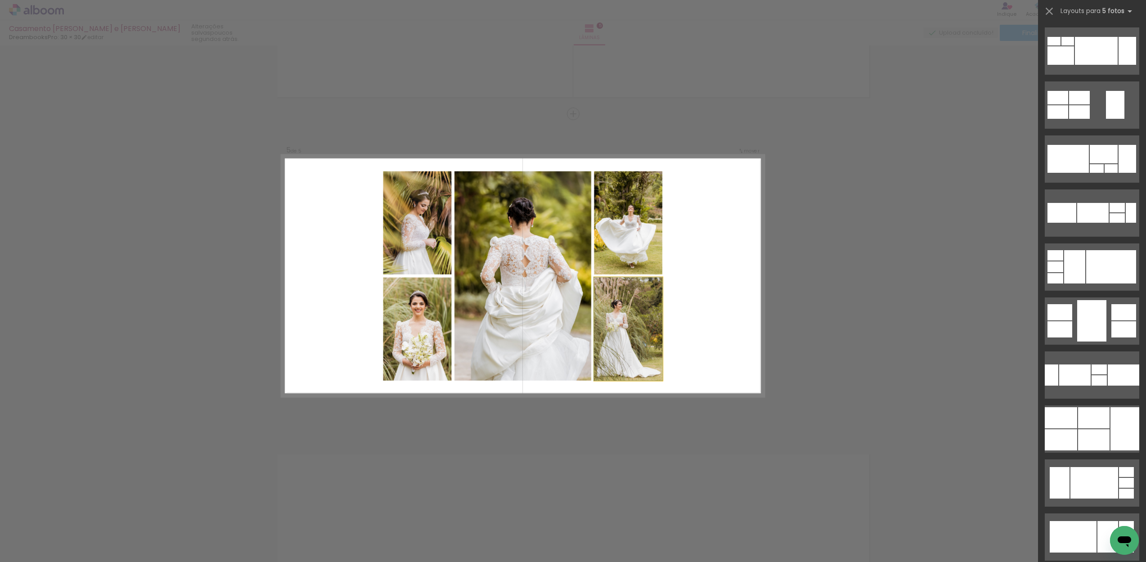
scroll to position [216, 0]
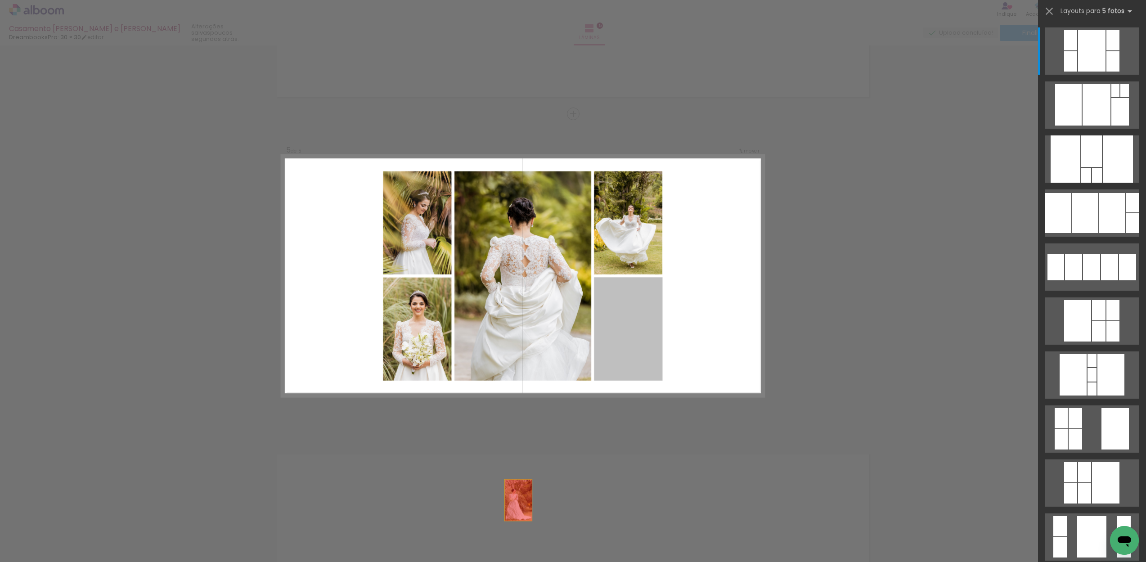
drag, startPoint x: 633, startPoint y: 315, endPoint x: 840, endPoint y: 293, distance: 208.1
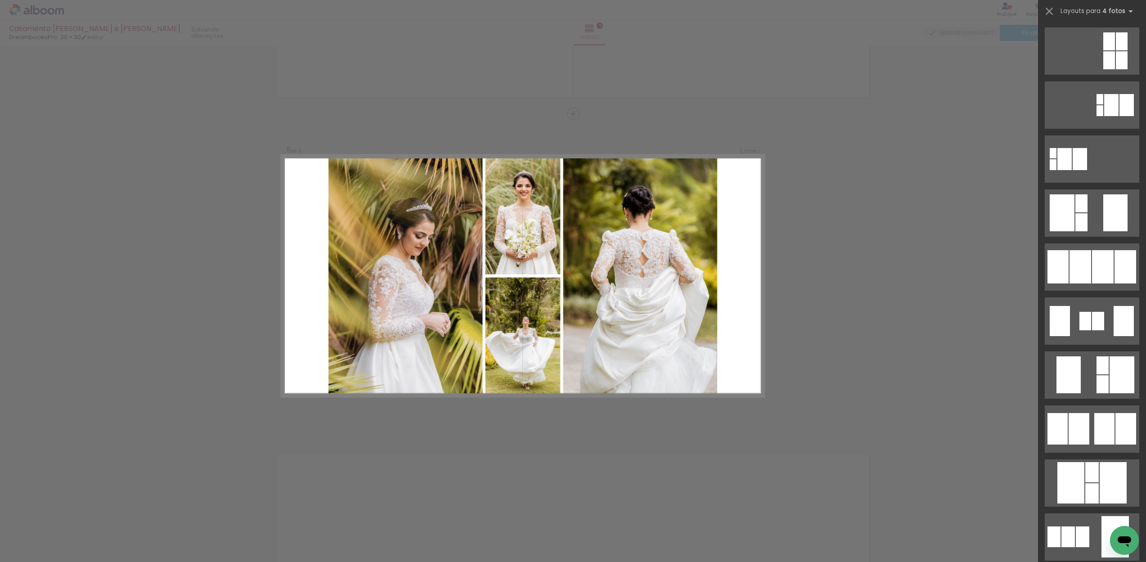
scroll to position [0, 0]
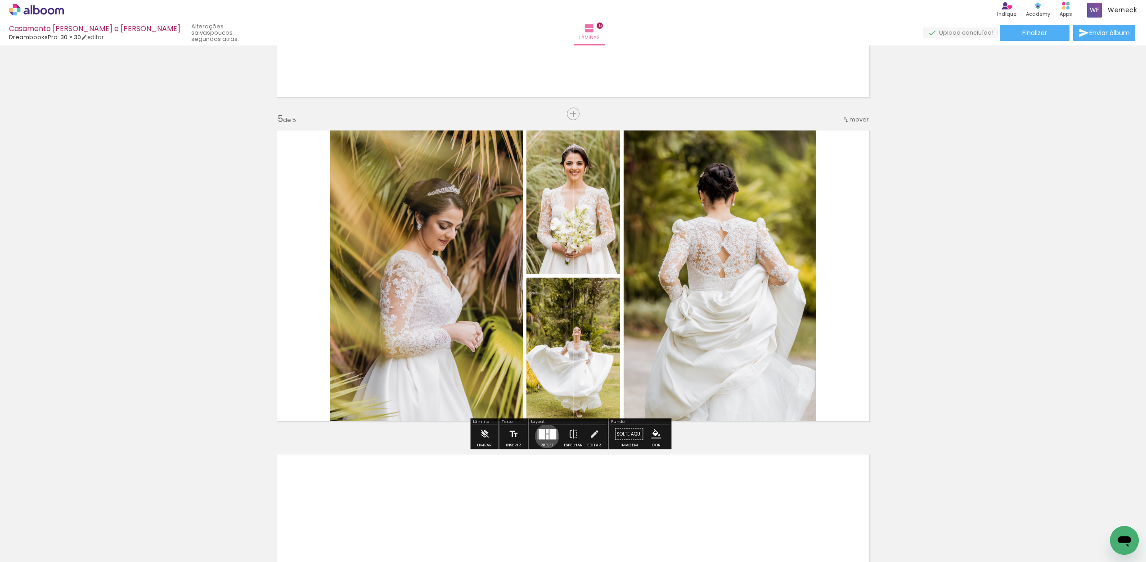
click at [546, 436] on div at bounding box center [547, 436] width 3 height 5
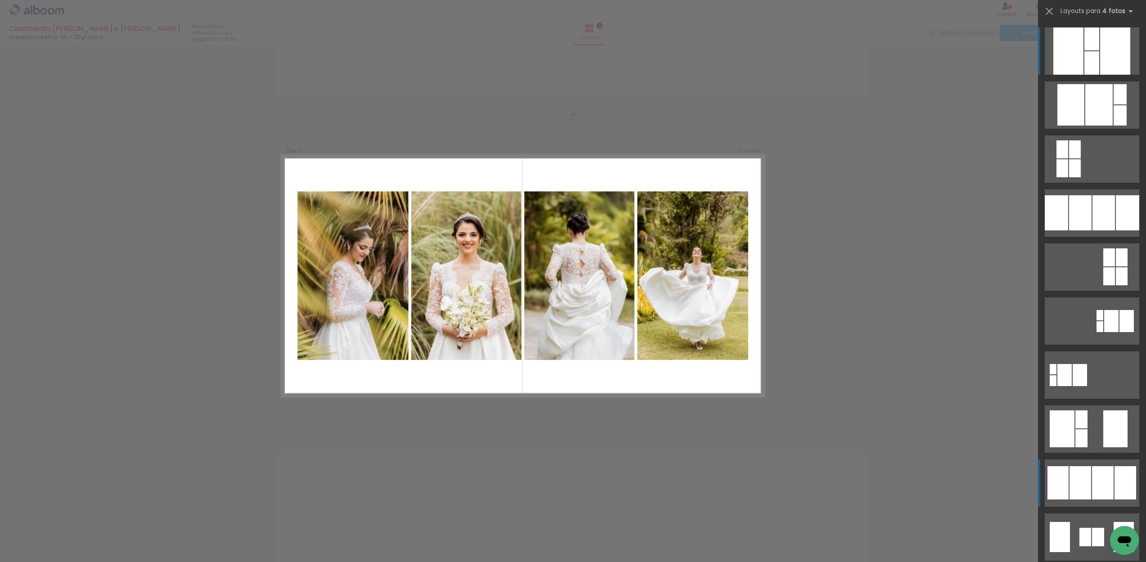
click at [1086, 483] on div at bounding box center [1080, 482] width 22 height 33
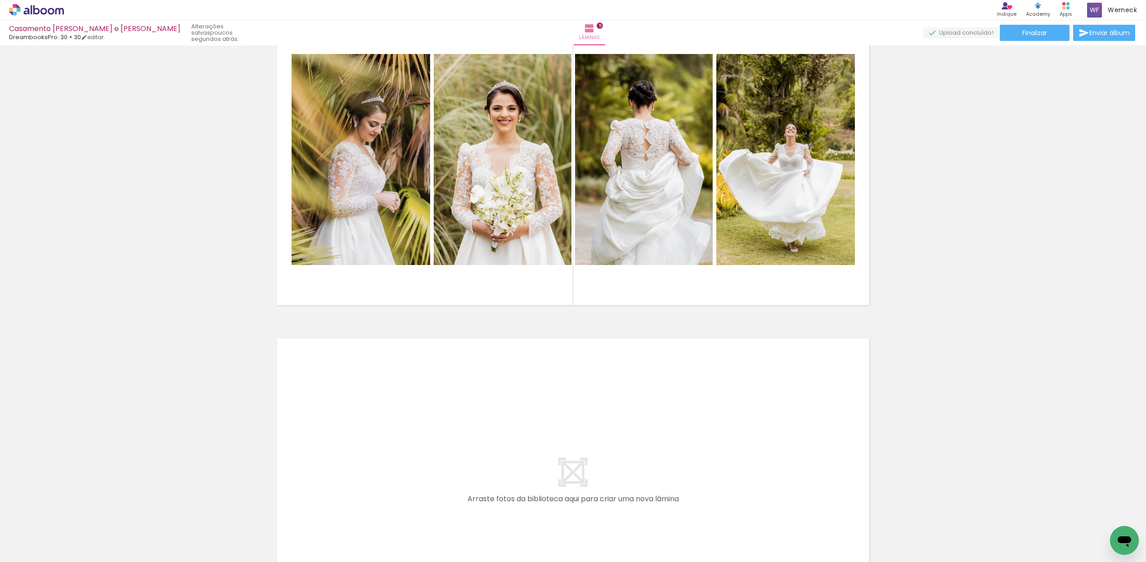
scroll to position [1518, 0]
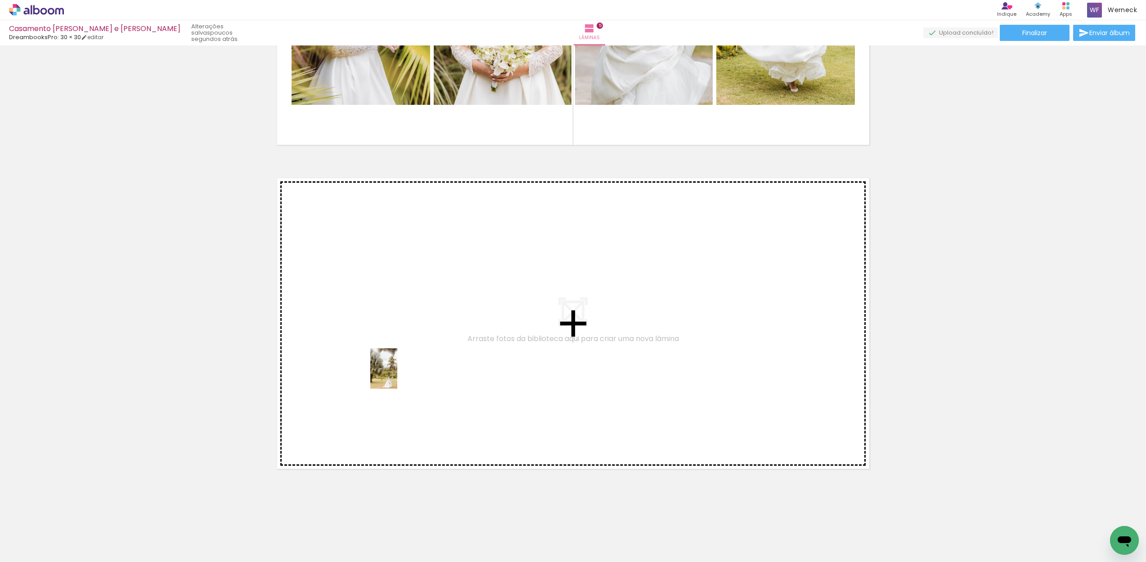
drag, startPoint x: 477, startPoint y: 533, endPoint x: 397, endPoint y: 375, distance: 177.0
click at [397, 375] on quentale-workspace at bounding box center [573, 281] width 1146 height 562
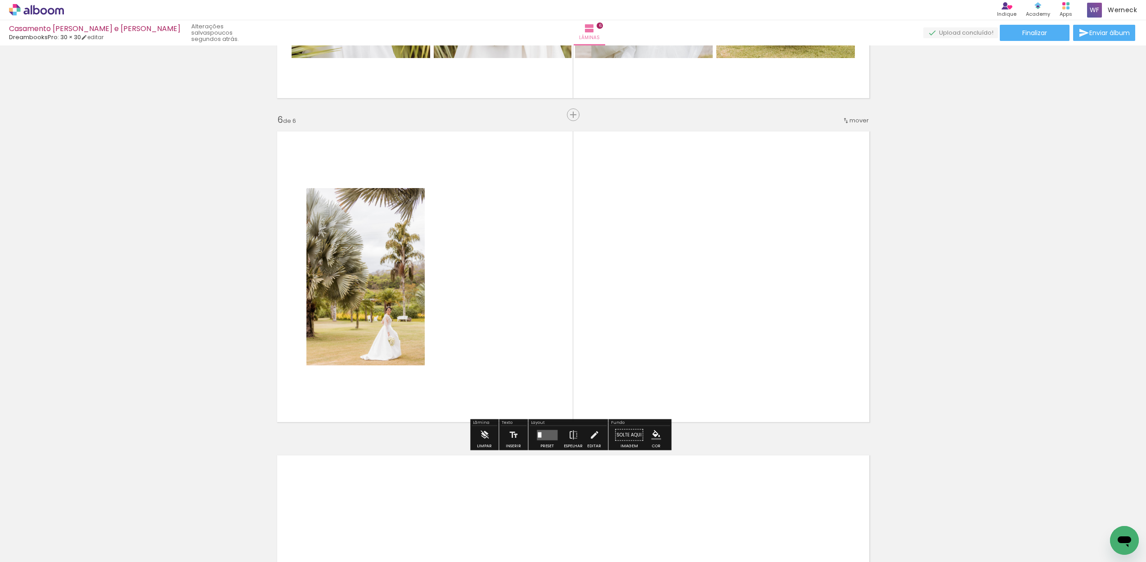
scroll to position [1566, 0]
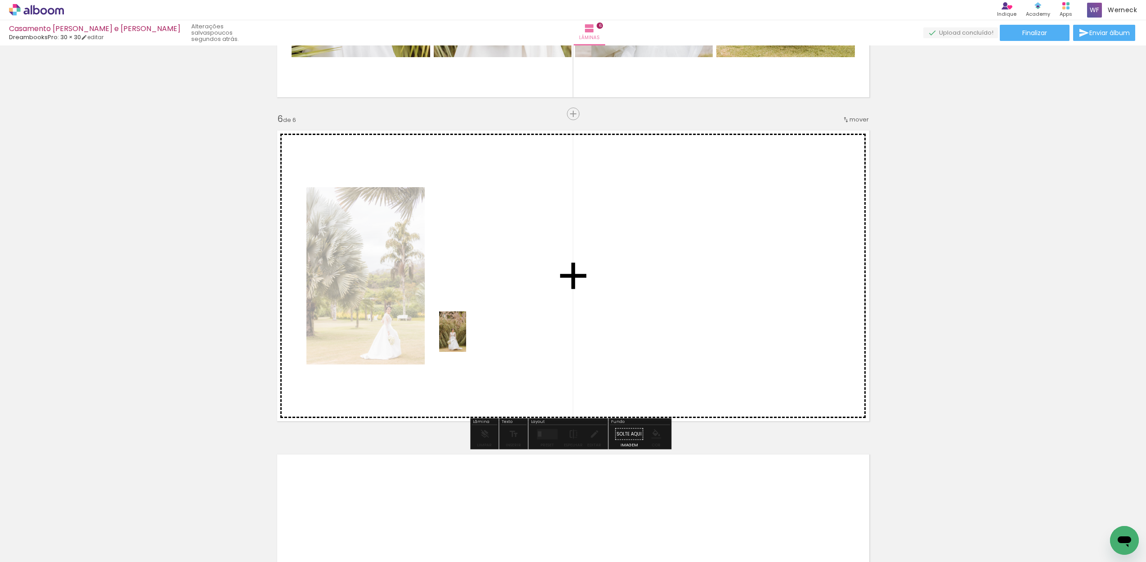
drag, startPoint x: 373, startPoint y: 536, endPoint x: 466, endPoint y: 338, distance: 218.1
click at [466, 338] on quentale-workspace at bounding box center [573, 281] width 1146 height 562
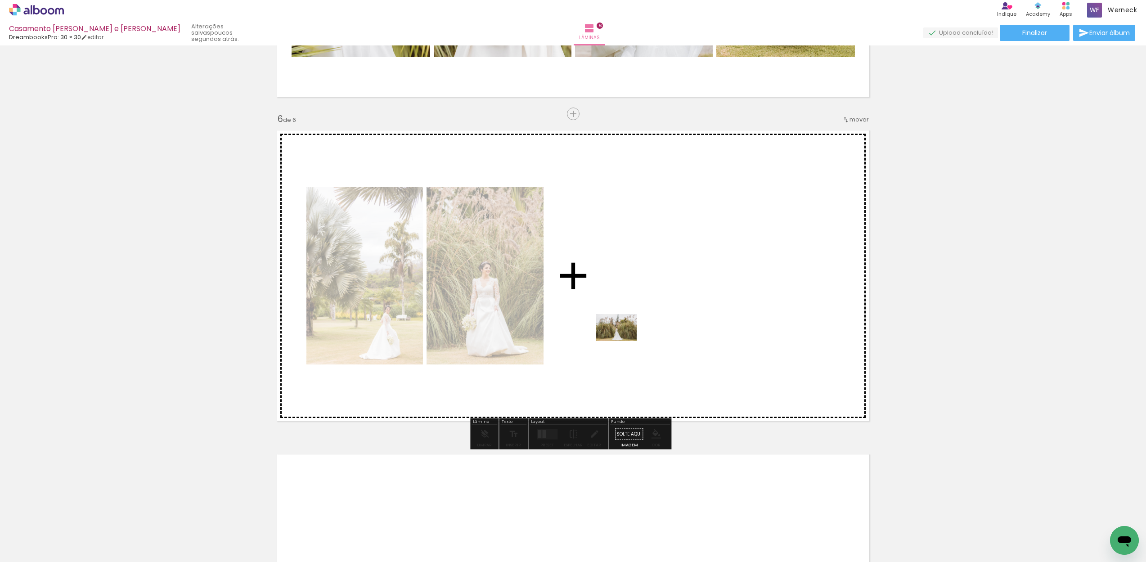
drag, startPoint x: 528, startPoint y: 539, endPoint x: 623, endPoint y: 341, distance: 219.9
click at [623, 341] on quentale-workspace at bounding box center [573, 281] width 1146 height 562
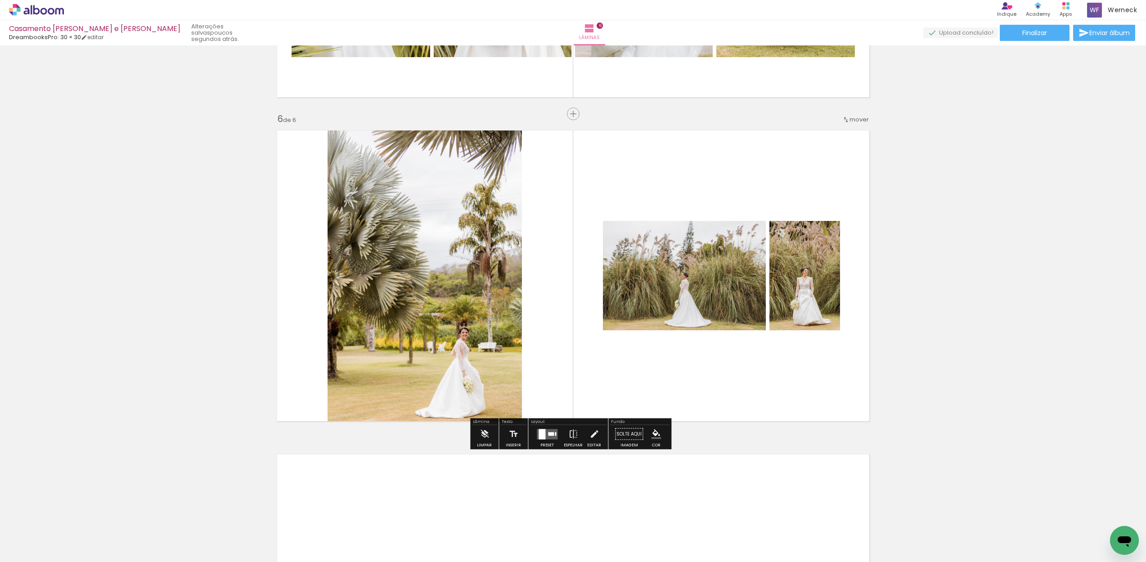
click at [545, 434] on quentale-layouter at bounding box center [547, 434] width 21 height 10
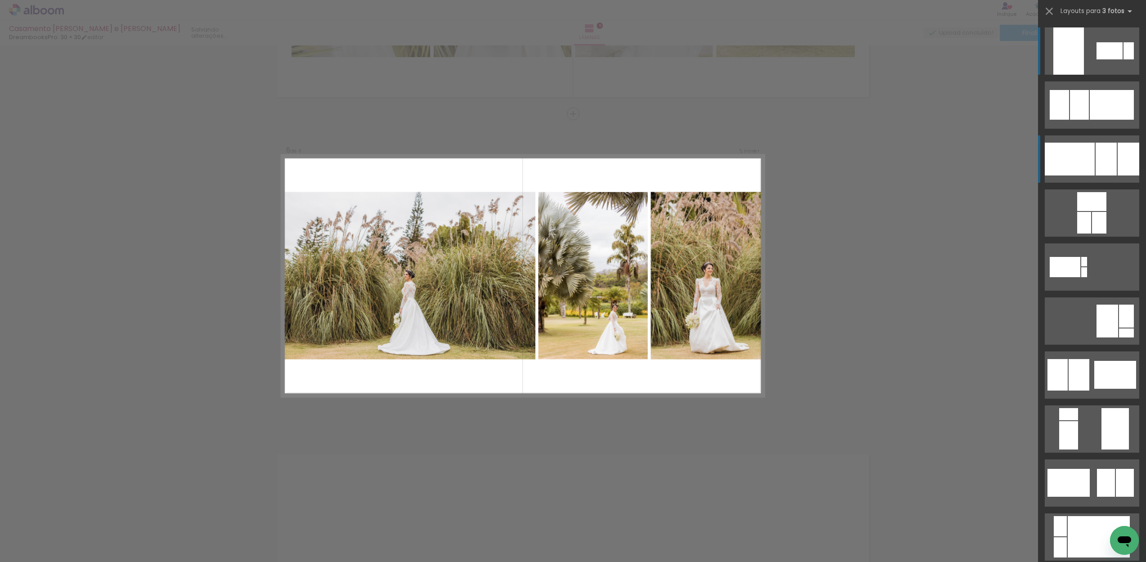
click at [1081, 161] on div at bounding box center [1069, 159] width 50 height 33
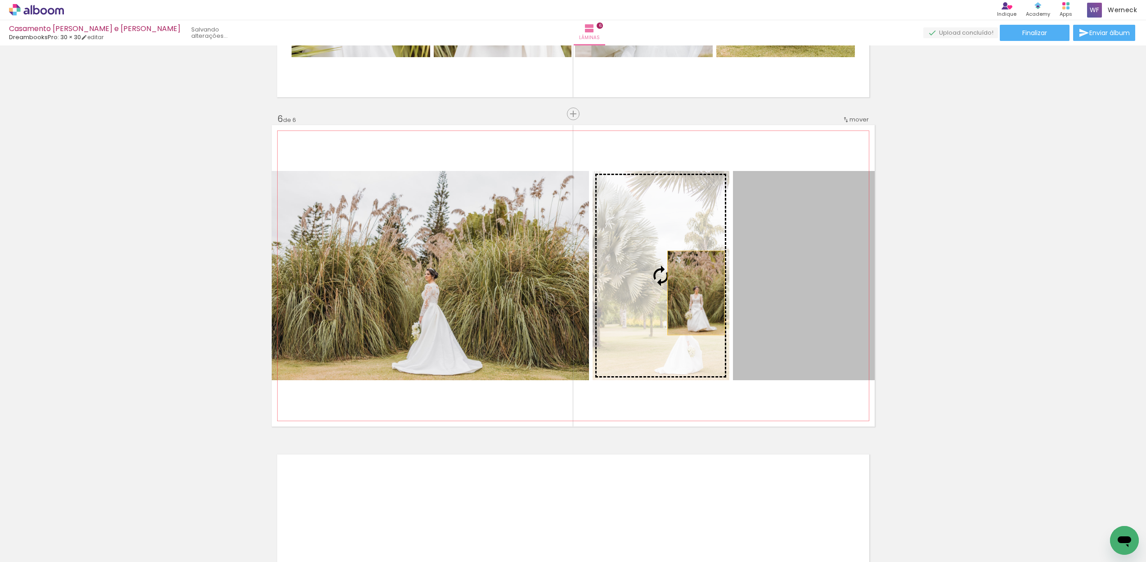
drag, startPoint x: 803, startPoint y: 294, endPoint x: 688, endPoint y: 293, distance: 114.7
click at [0, 0] on slot at bounding box center [0, 0] width 0 height 0
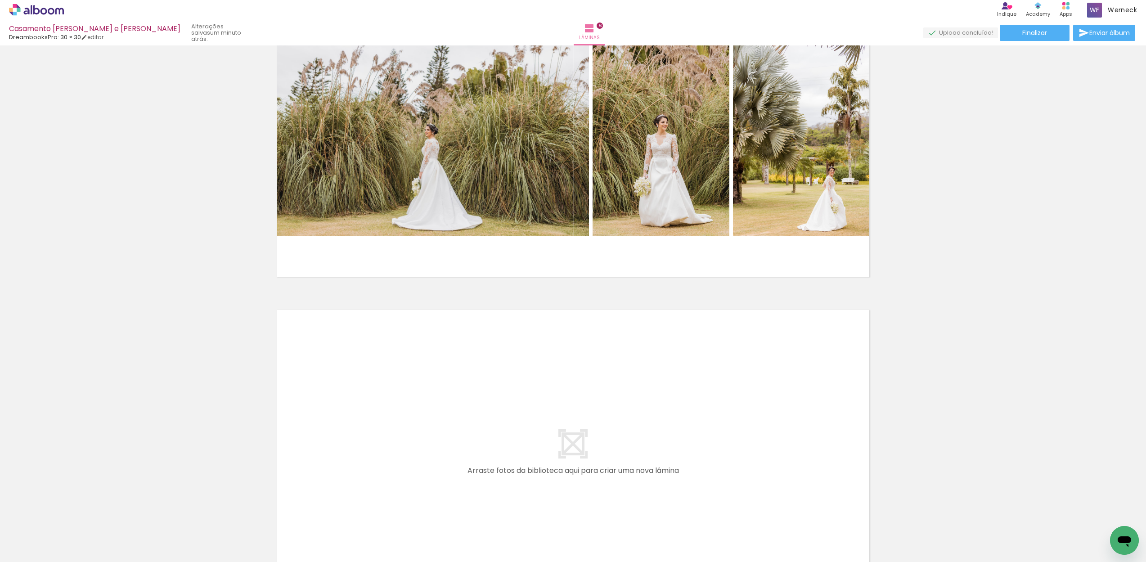
scroll to position [1779, 0]
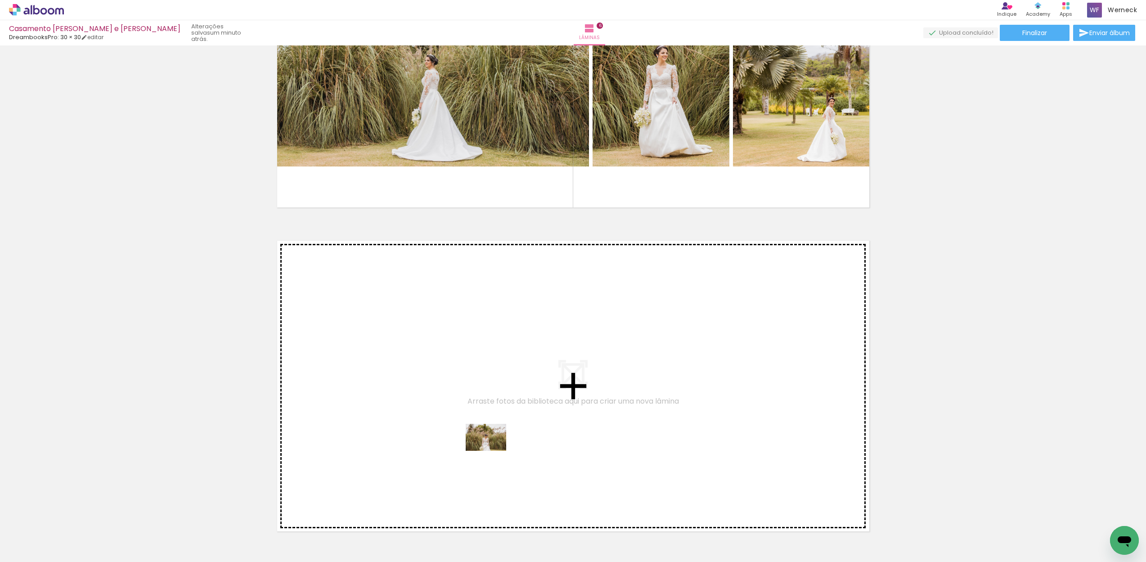
drag, startPoint x: 631, startPoint y: 538, endPoint x: 441, endPoint y: 419, distance: 223.9
click at [441, 419] on quentale-workspace at bounding box center [573, 281] width 1146 height 562
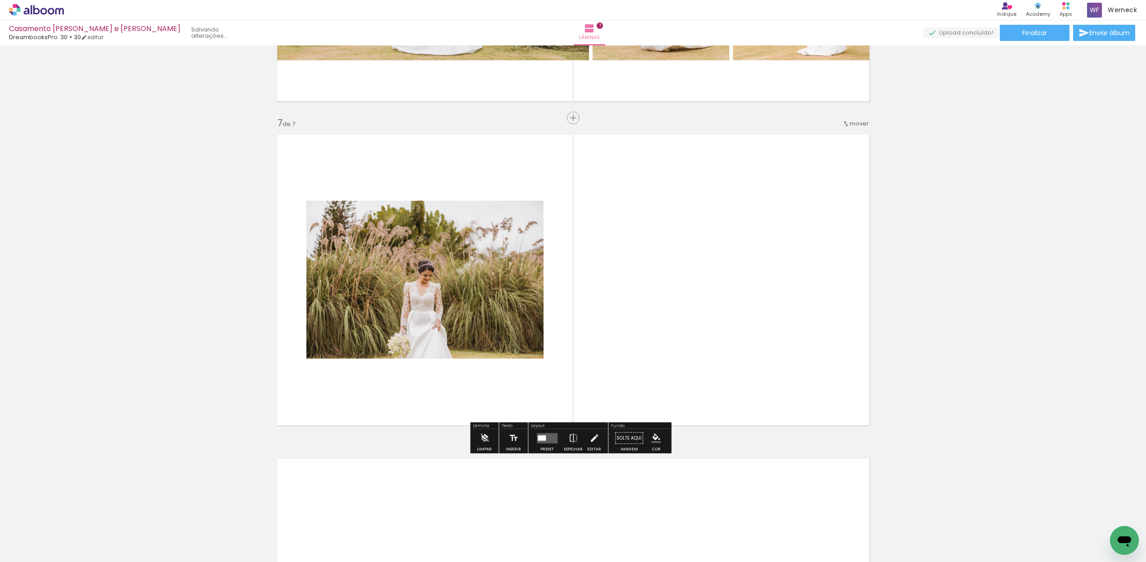
scroll to position [1889, 0]
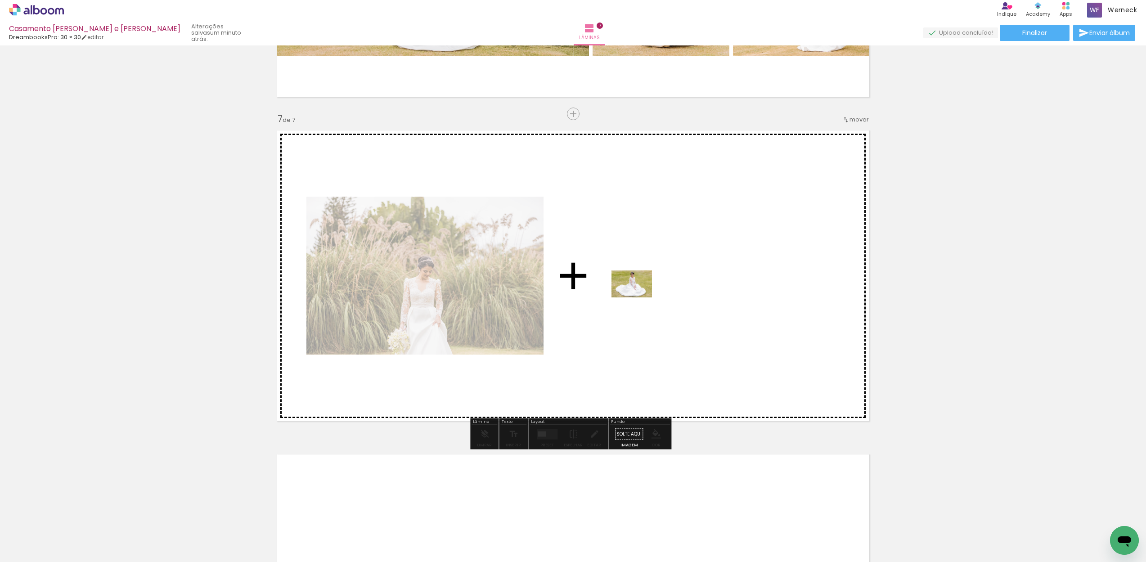
drag, startPoint x: 171, startPoint y: 533, endPoint x: 638, endPoint y: 297, distance: 522.8
click at [638, 297] on quentale-workspace at bounding box center [573, 281] width 1146 height 562
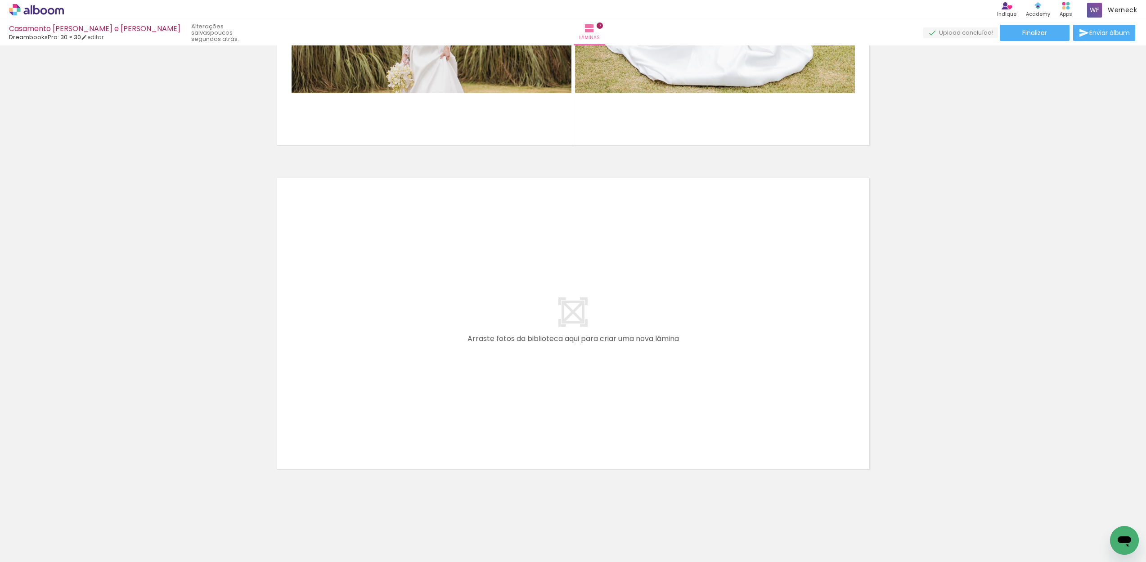
scroll to position [0, 624]
drag, startPoint x: 210, startPoint y: 559, endPoint x: 275, endPoint y: 559, distance: 64.8
click at [74, 559] on iron-horizontal-list at bounding box center [65, 534] width 18 height 56
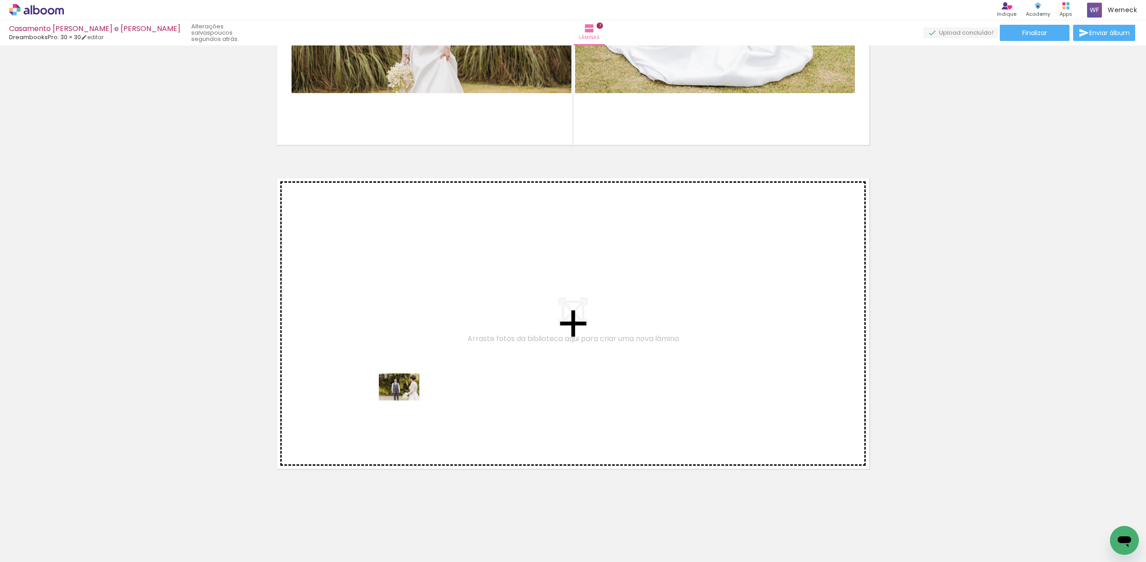
drag, startPoint x: 282, startPoint y: 533, endPoint x: 406, endPoint y: 400, distance: 181.1
click at [406, 400] on quentale-workspace at bounding box center [573, 281] width 1146 height 562
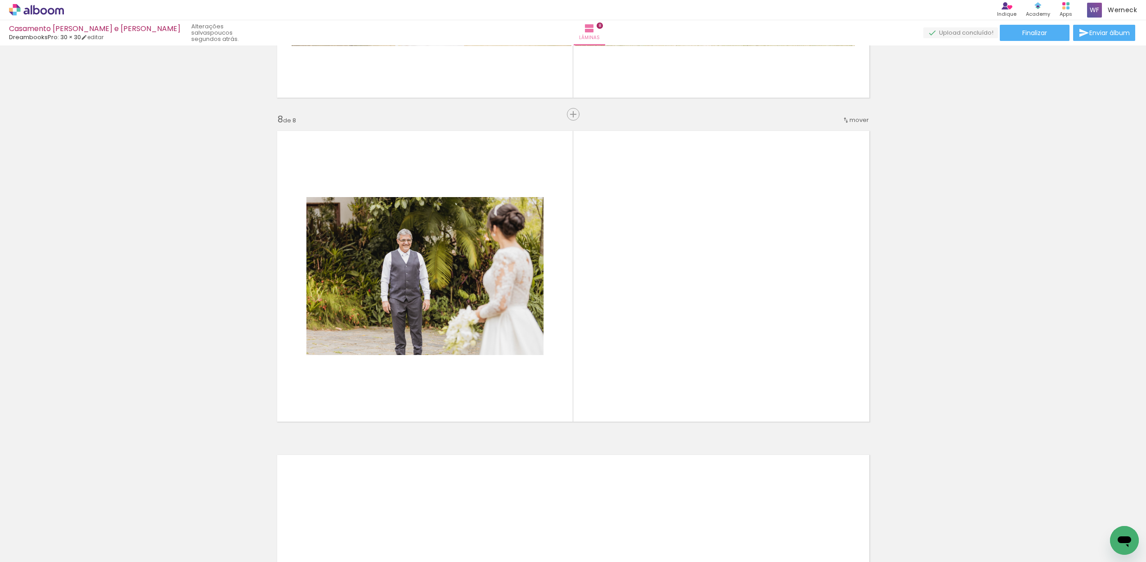
scroll to position [2213, 0]
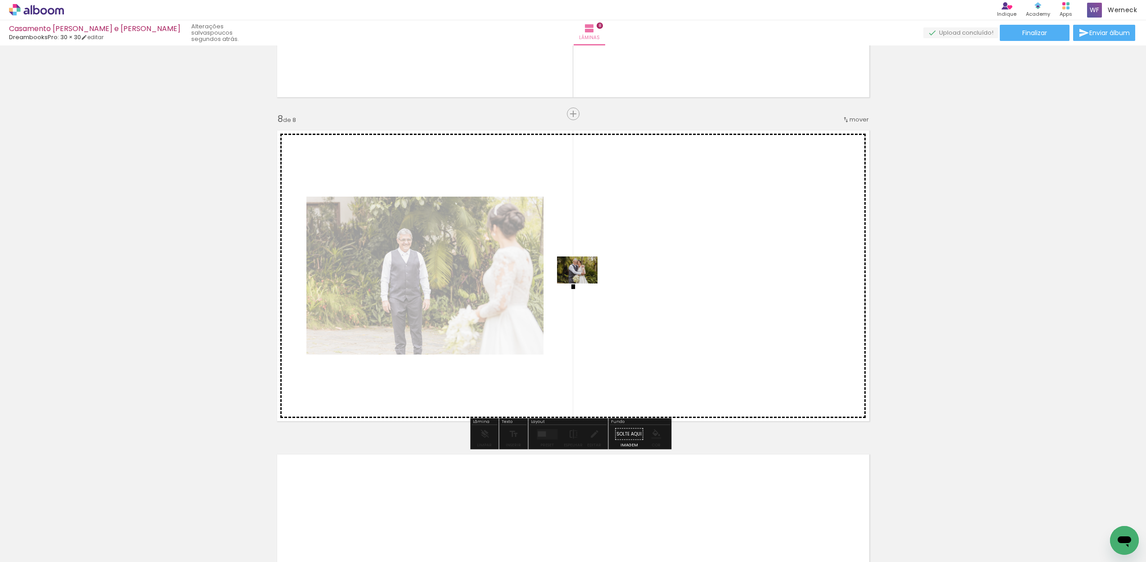
drag, startPoint x: 333, startPoint y: 532, endPoint x: 584, endPoint y: 283, distance: 353.3
click at [584, 283] on quentale-workspace at bounding box center [573, 281] width 1146 height 562
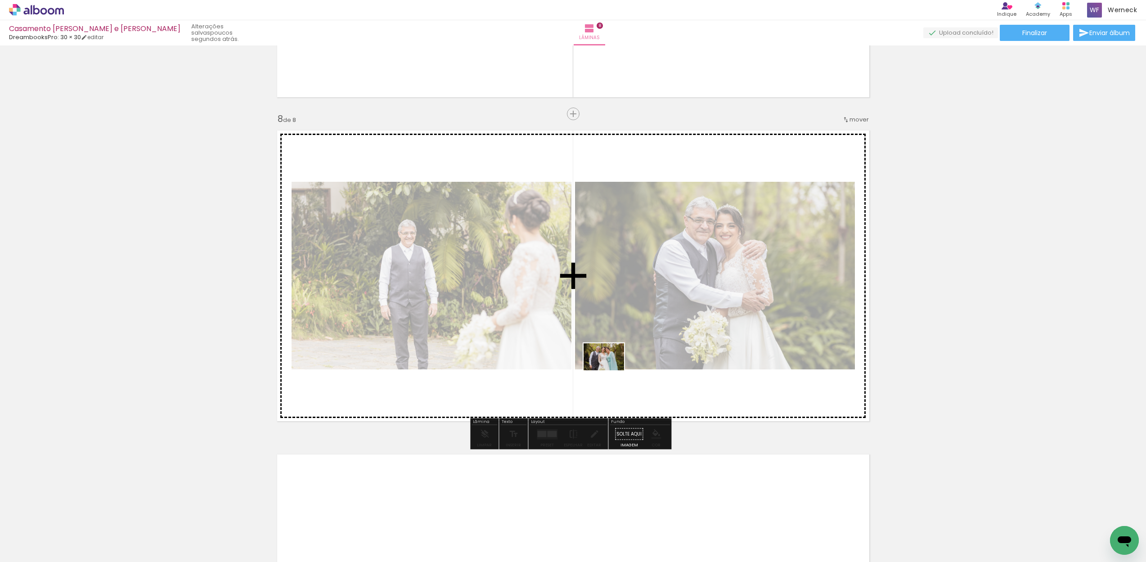
drag, startPoint x: 380, startPoint y: 537, endPoint x: 610, endPoint y: 370, distance: 284.5
click at [610, 370] on quentale-workspace at bounding box center [573, 281] width 1146 height 562
